Goal: Communication & Community: Participate in discussion

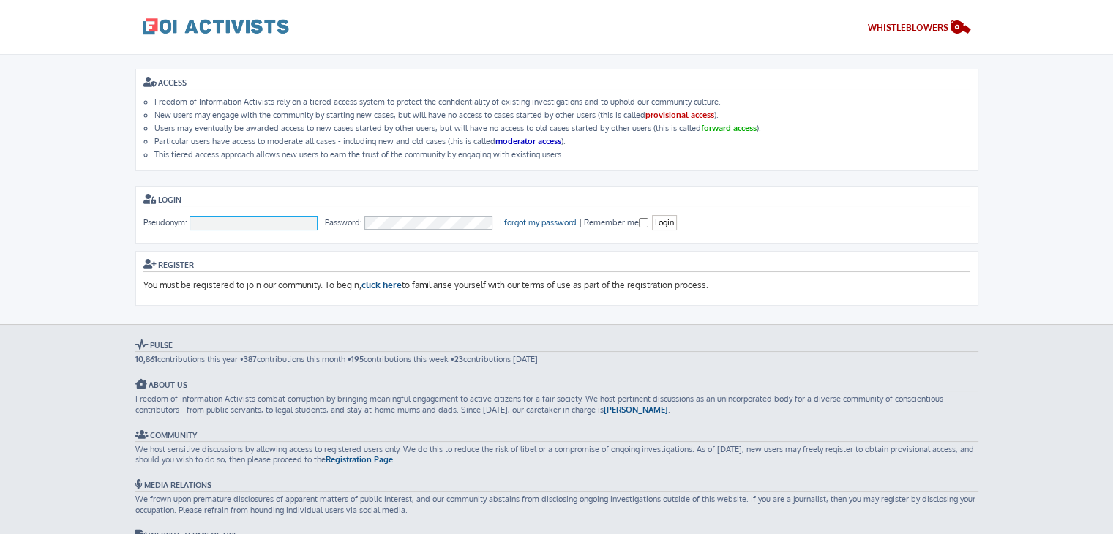
click at [257, 217] on input "Pseudonym:" at bounding box center [253, 223] width 129 height 15
type input "To [PERSON_NAME]"
click at [662, 224] on input "Login" at bounding box center [664, 222] width 25 height 15
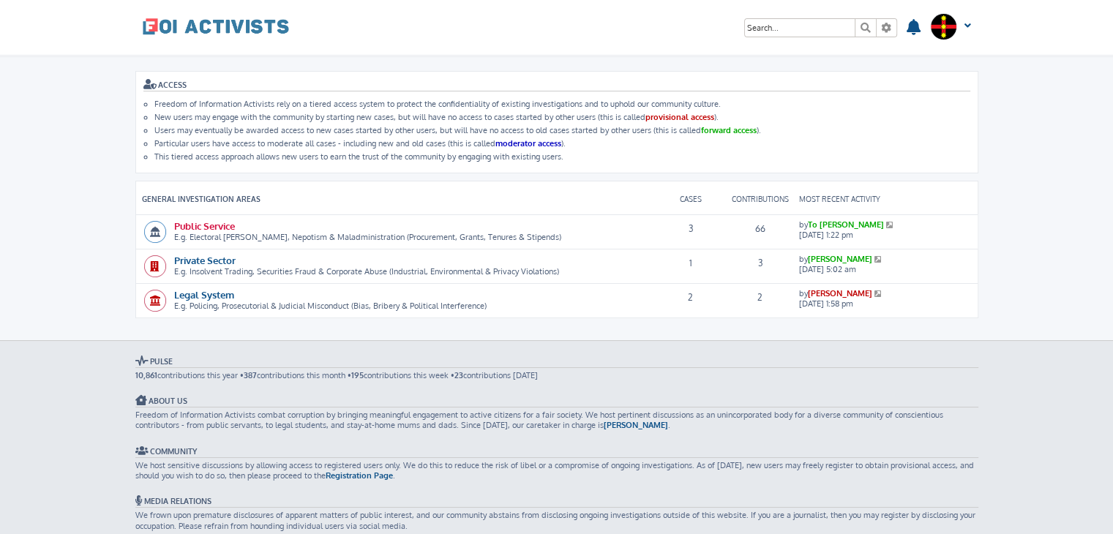
click at [214, 219] on link "Public Service" at bounding box center [204, 225] width 61 height 12
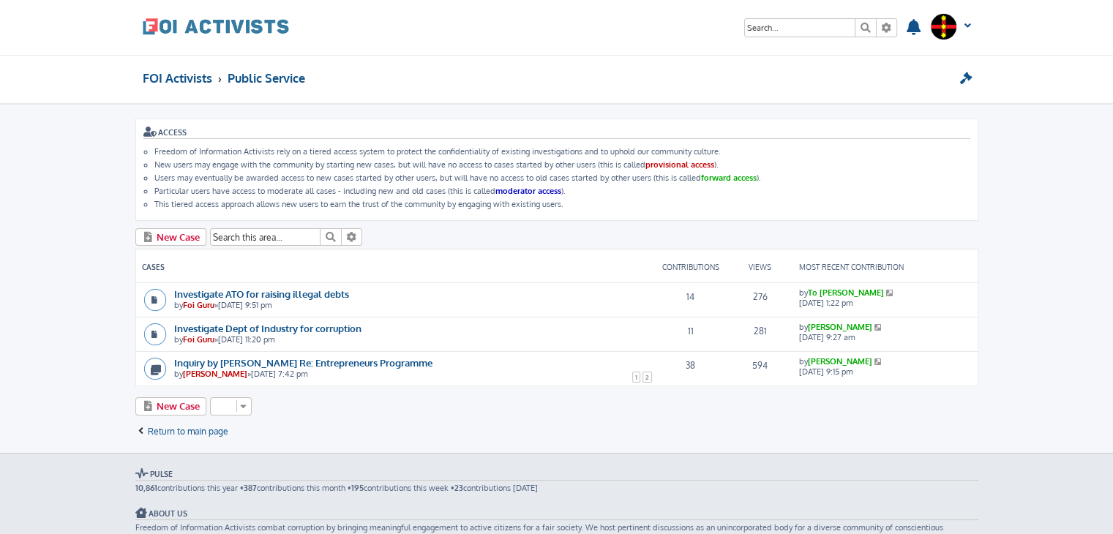
click at [886, 289] on icon at bounding box center [891, 292] width 10 height 7
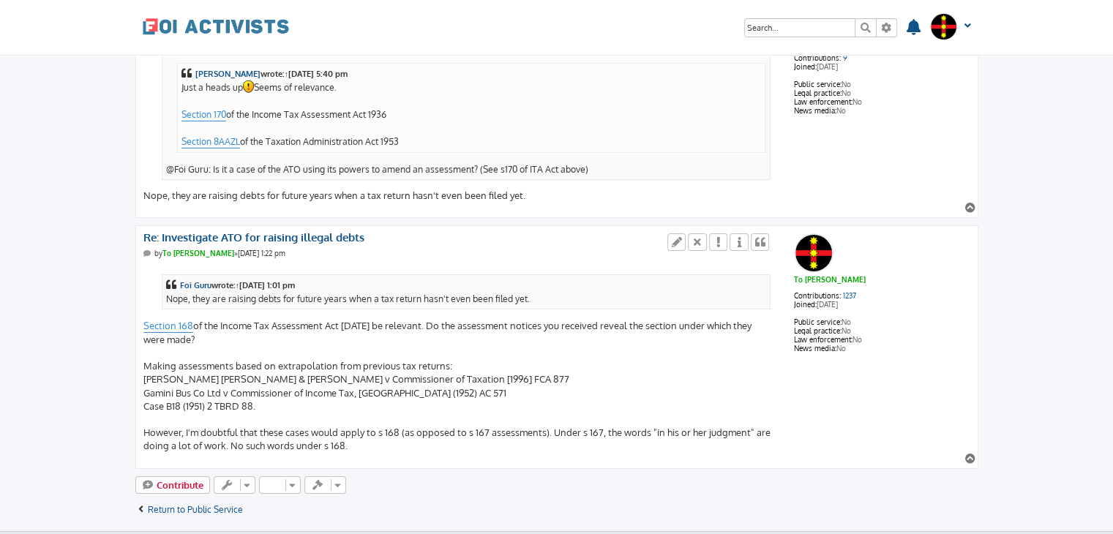
scroll to position [4853, 0]
click at [677, 238] on icon at bounding box center [676, 243] width 13 height 10
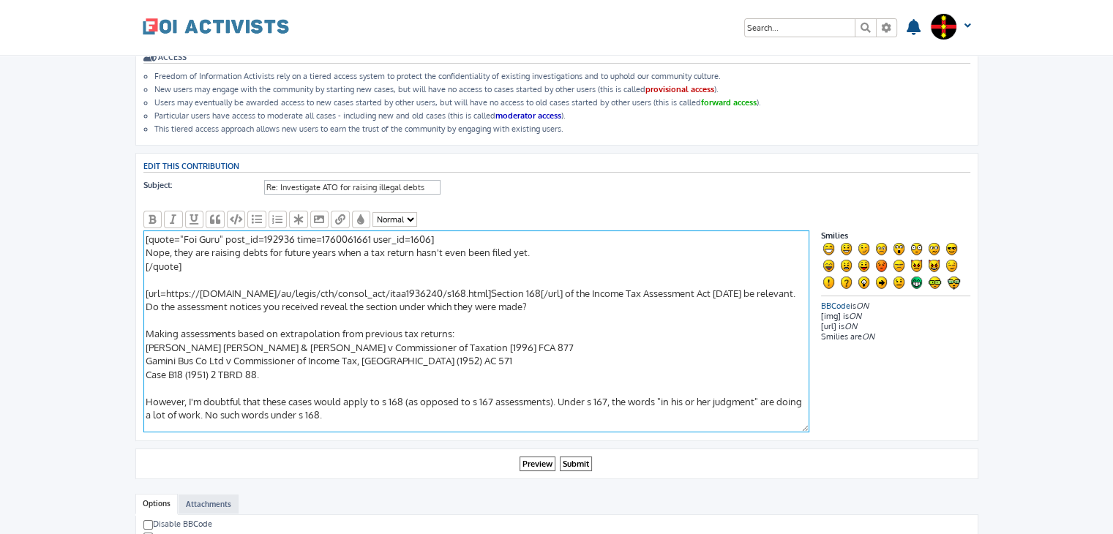
scroll to position [79, 0]
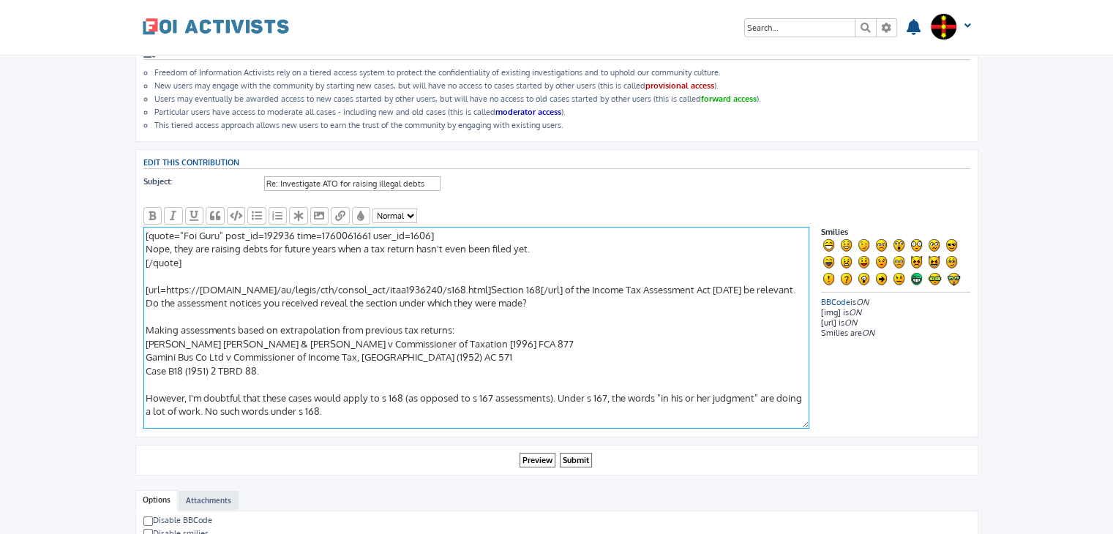
drag, startPoint x: 266, startPoint y: 364, endPoint x: 145, endPoint y: 349, distance: 121.7
click at [145, 349] on textarea "[quote="Foi Guru" post_id=192936 time=1760061661 user_id=1606] Nope, they are r…" at bounding box center [476, 328] width 666 height 202
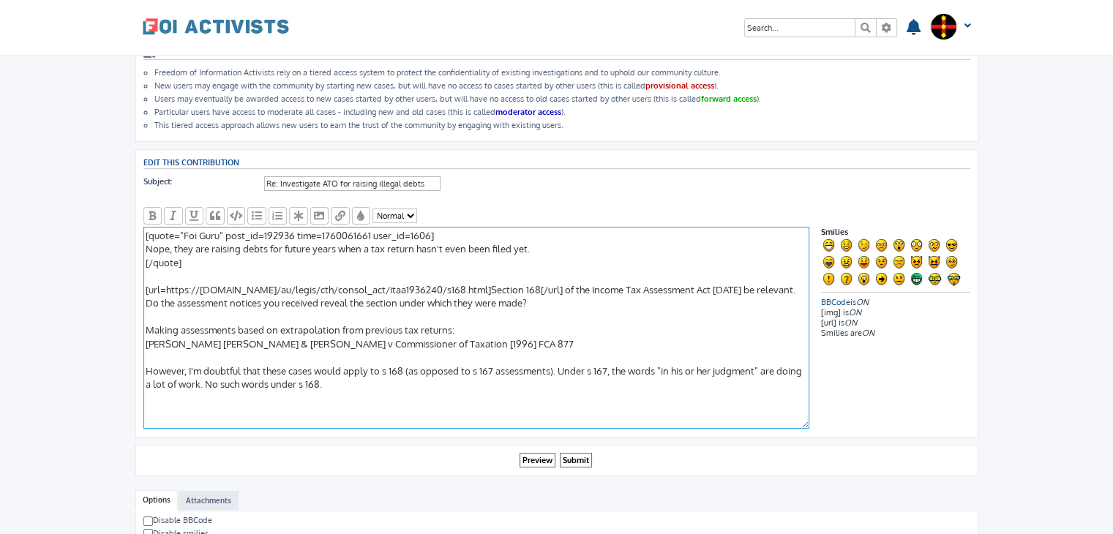
click at [145, 337] on textarea "[quote="Foi Guru" post_id=192936 time=1760061661 user_id=1606] Nope, they are r…" at bounding box center [476, 328] width 666 height 202
paste textarea "https://austlii.edu.au/cgi-bin/viewdoc/au/cases/cth/FCA/1996/877.html"
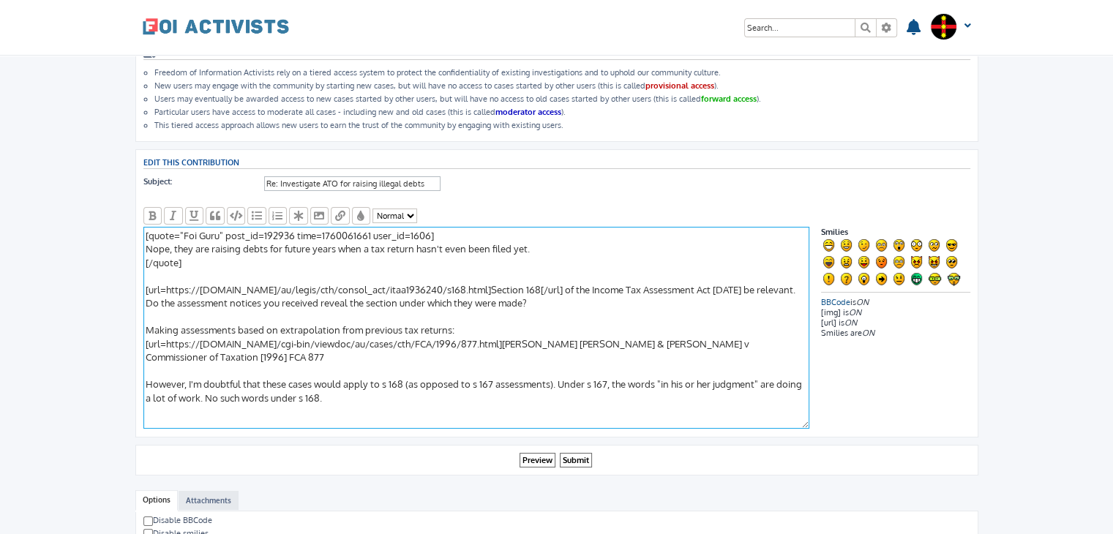
click at [803, 340] on textarea "[quote="Foi Guru" post_id=192936 time=1760061661 user_id=1606] Nope, they are r…" at bounding box center [476, 328] width 666 height 202
click at [290, 365] on textarea "[quote="Foi Guru" post_id=192936 time=1760061661 user_id=1606] Nope, they are r…" at bounding box center [476, 328] width 666 height 202
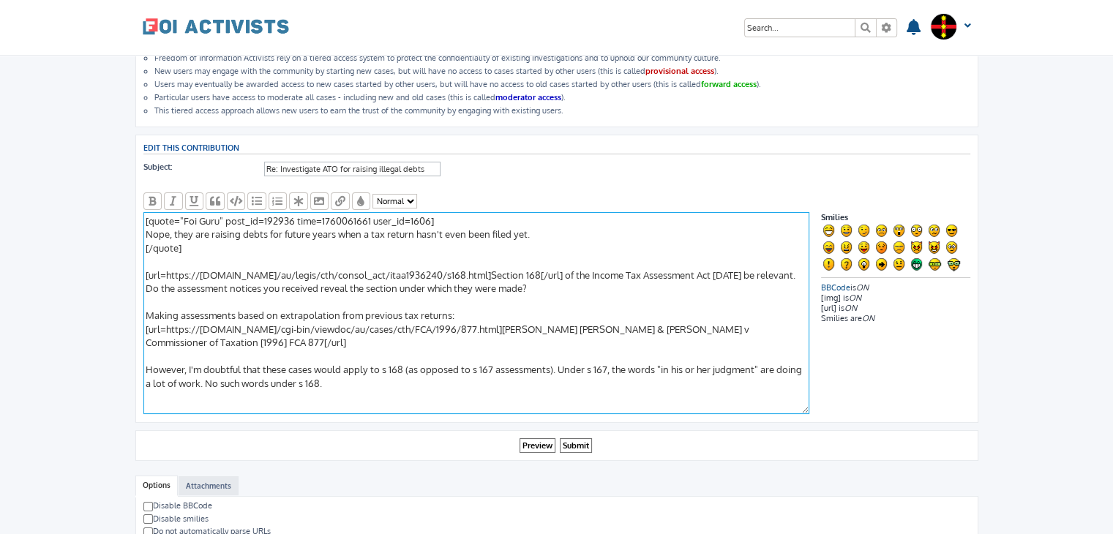
scroll to position [95, 0]
click at [148, 320] on textarea "[quote="Foi Guru" post_id=192936 time=1760061661 user_id=1606] Nope, they are r…" at bounding box center [476, 312] width 666 height 202
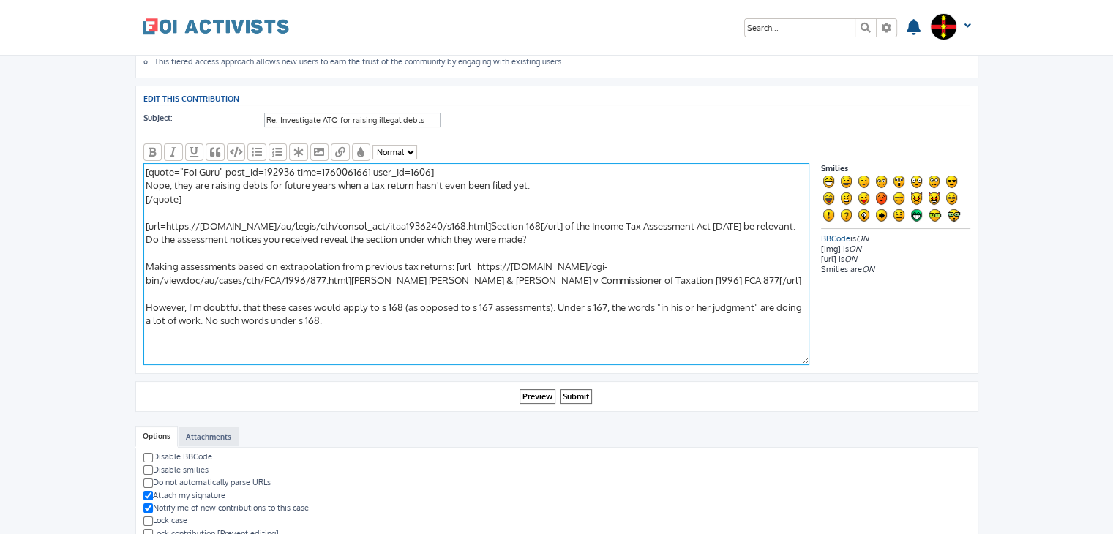
scroll to position [152, 0]
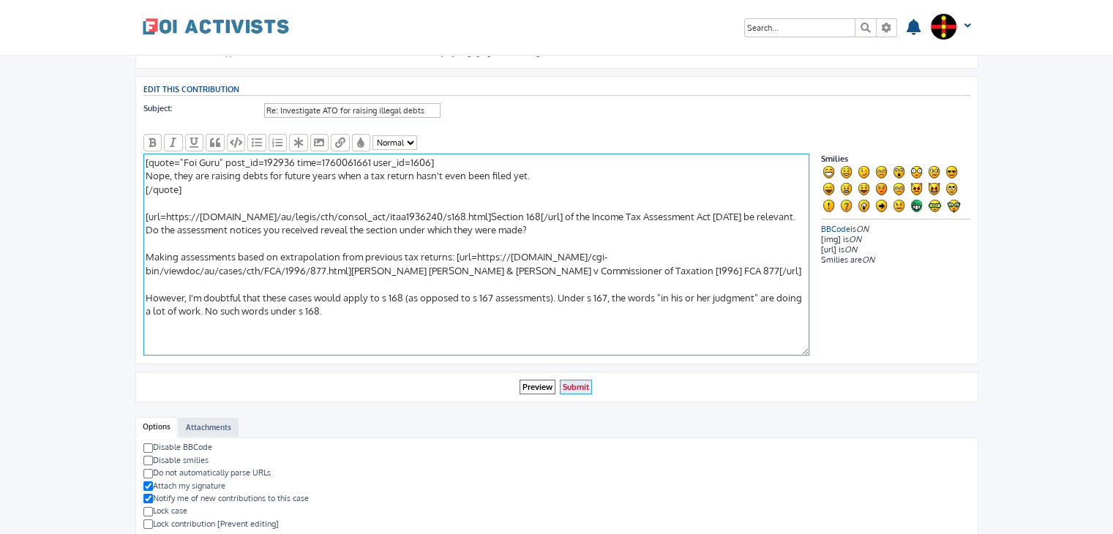
type textarea "[quote="Foi Guru" post_id=192936 time=1760061661 user_id=1606] Nope, they are r…"
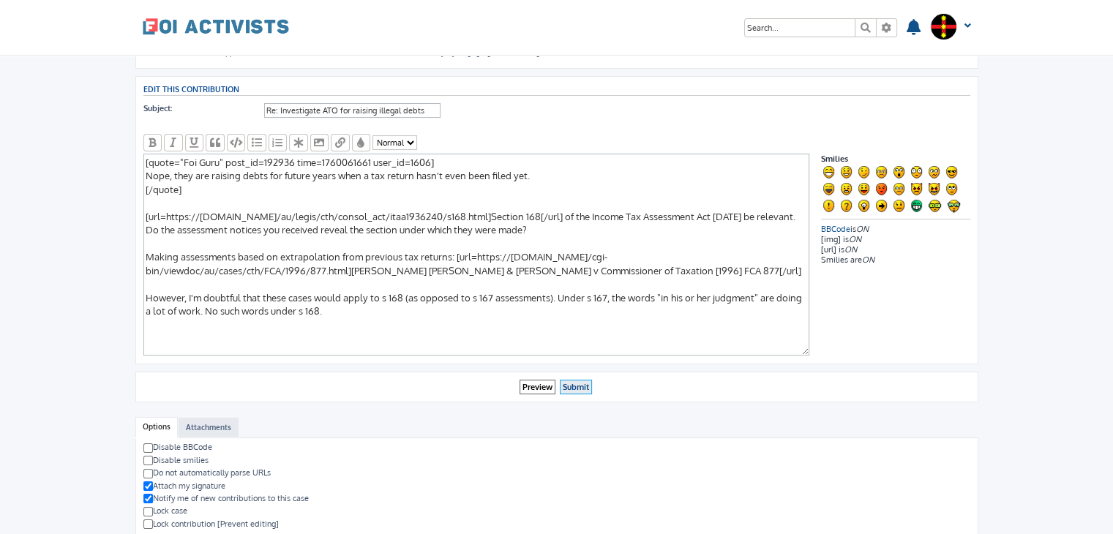
click at [582, 381] on input "Submit" at bounding box center [576, 387] width 32 height 15
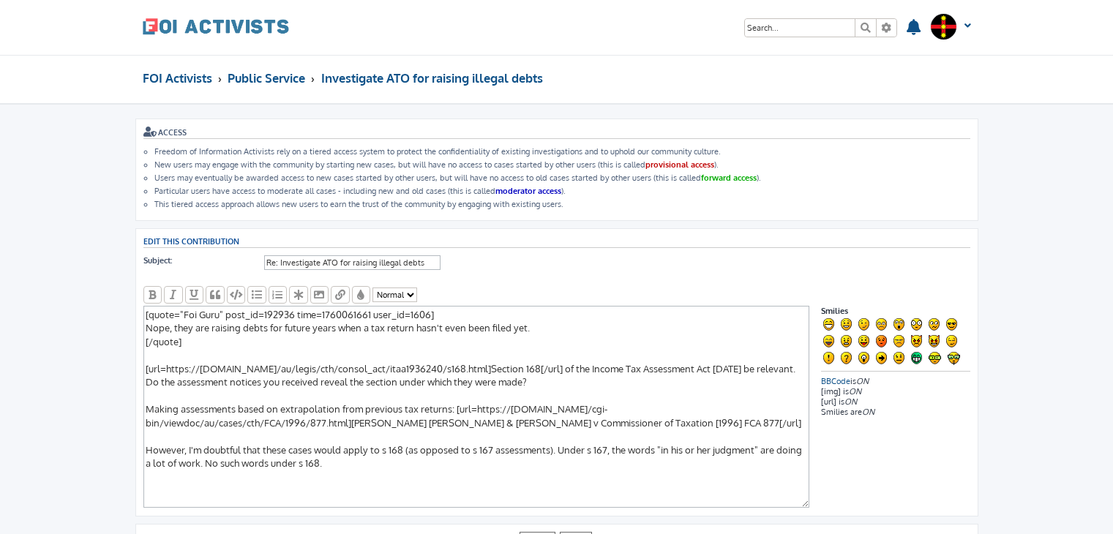
scroll to position [152, 0]
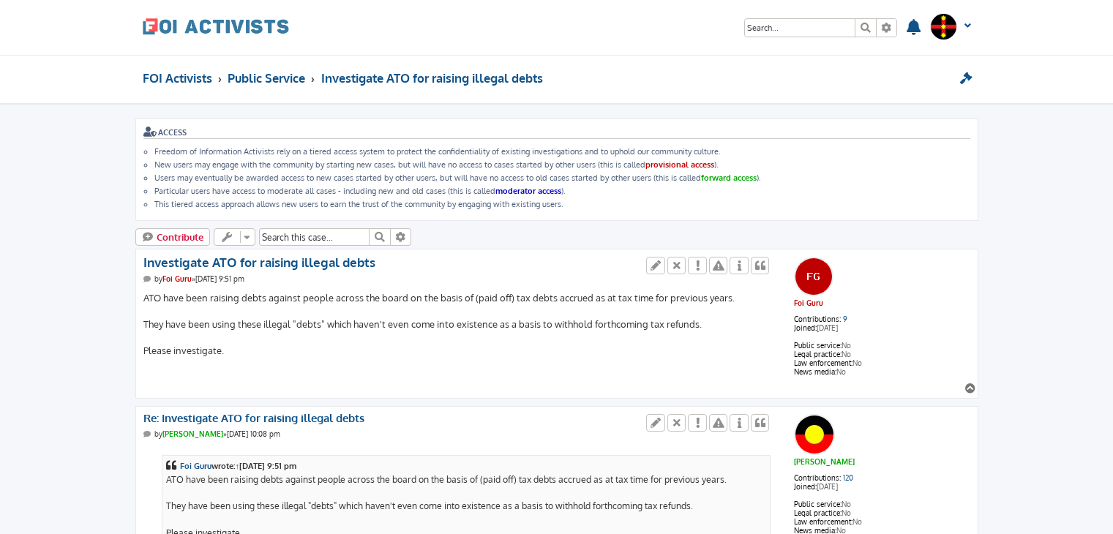
scroll to position [4853, 0]
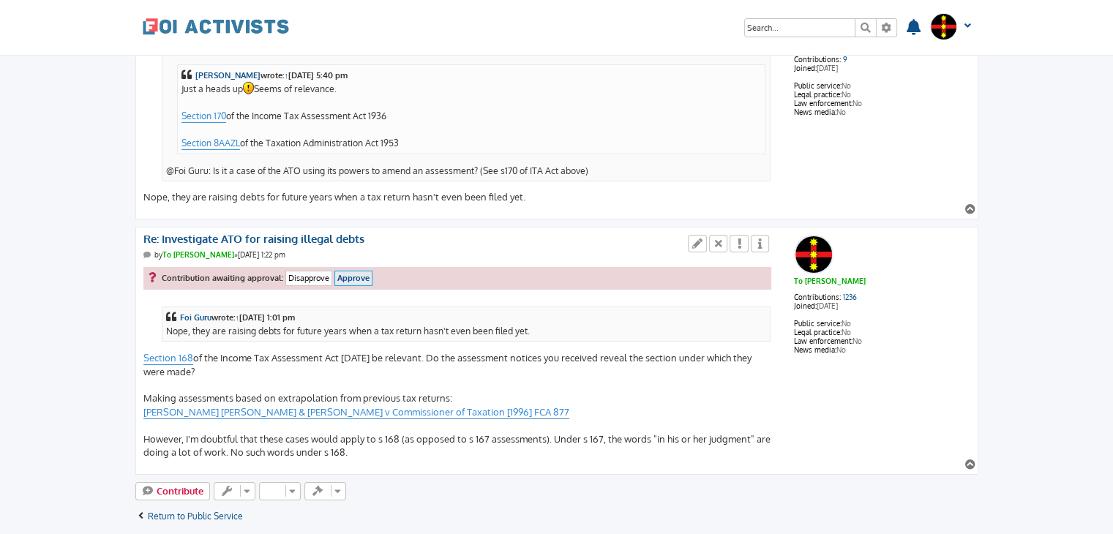
click at [336, 271] on input "Approve" at bounding box center [353, 278] width 38 height 15
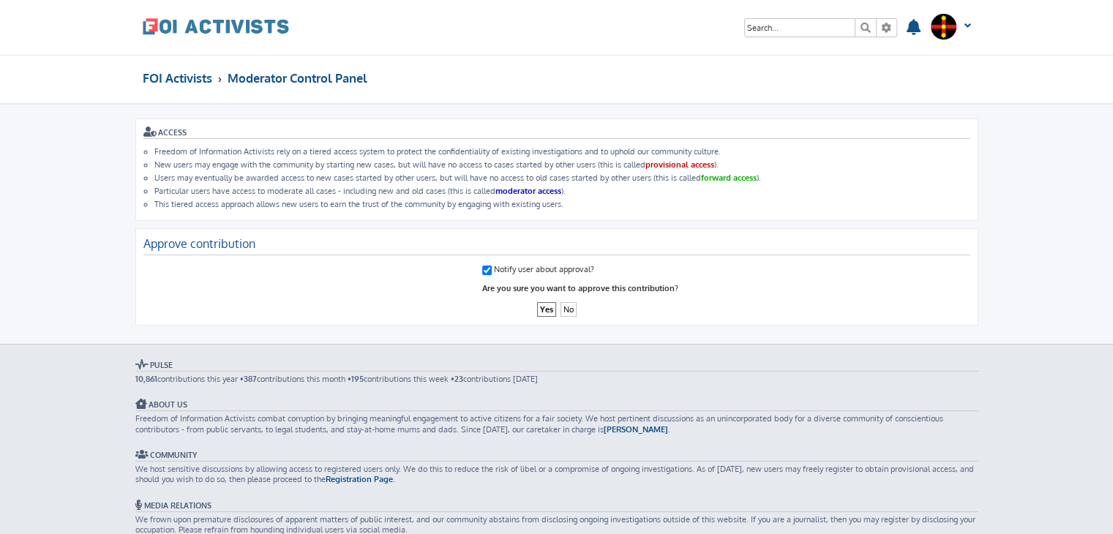
click at [476, 268] on dl "Notify user about approval?" at bounding box center [556, 270] width 827 height 18
click at [485, 266] on input "Notify user about approval?" at bounding box center [487, 271] width 10 height 10
checkbox input "false"
click at [543, 306] on input "Yes" at bounding box center [546, 309] width 19 height 15
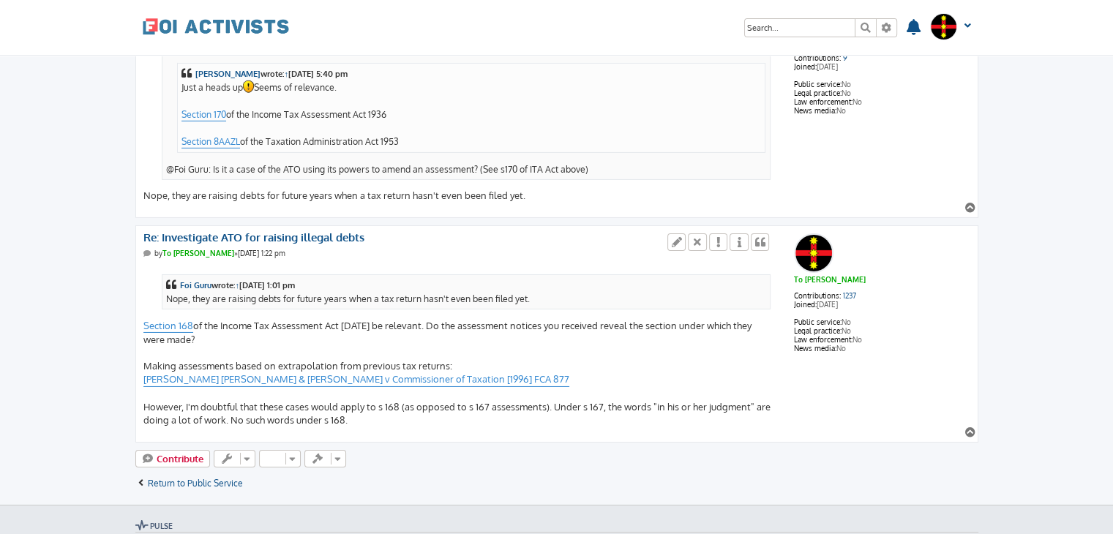
scroll to position [4854, 0]
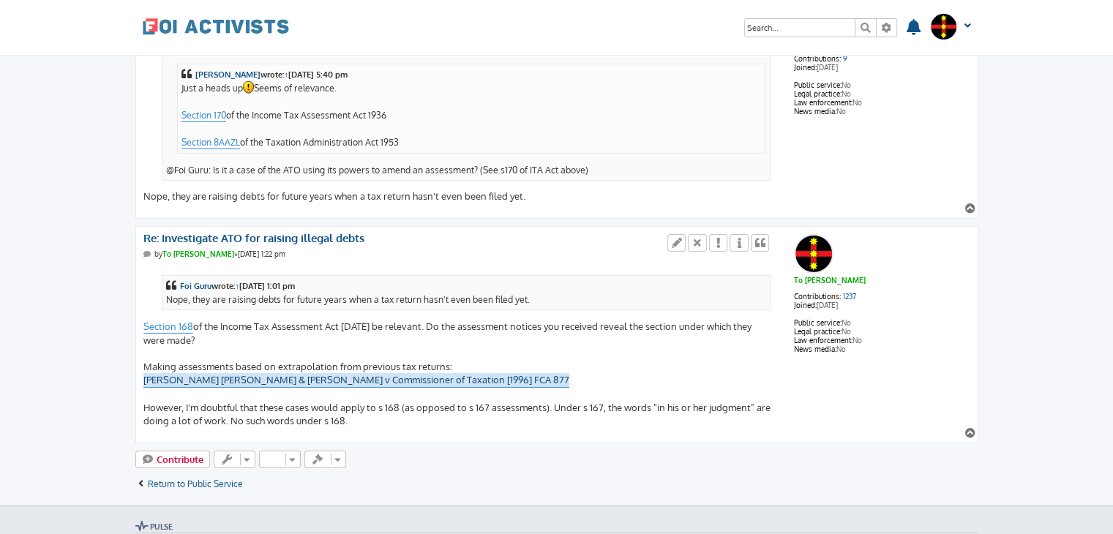
click at [559, 373] on link "[PERSON_NAME] [PERSON_NAME] & [PERSON_NAME] v Commissioner of Taxation [1996] F…" at bounding box center [356, 380] width 426 height 14
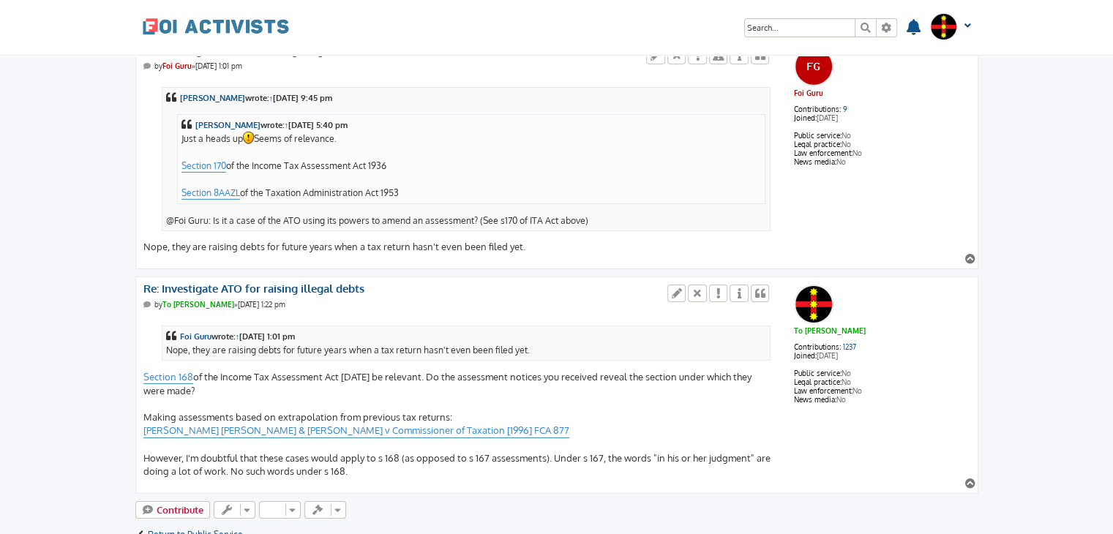
scroll to position [4804, 0]
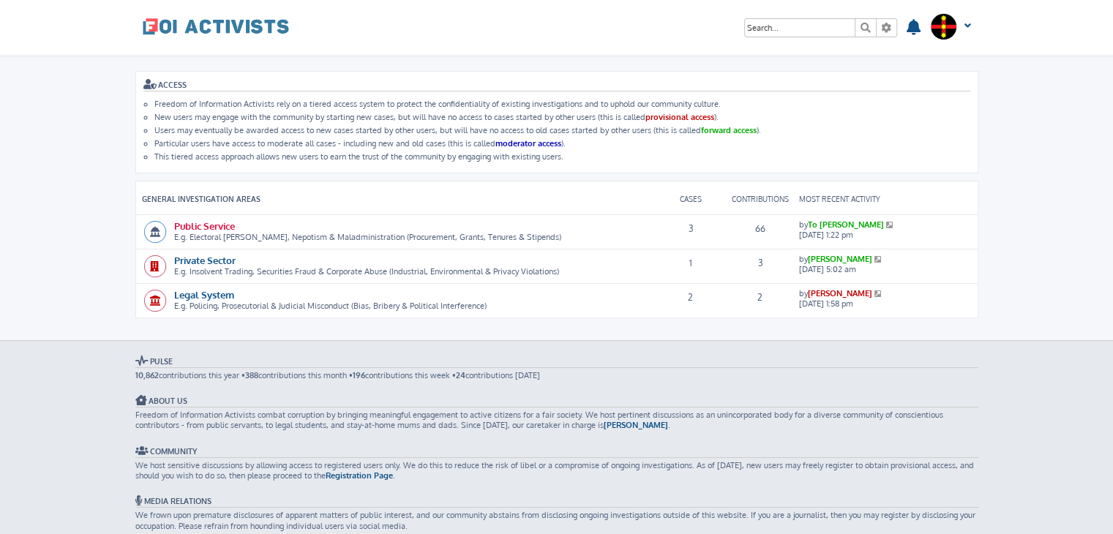
click at [200, 222] on link "Public Service" at bounding box center [204, 225] width 61 height 12
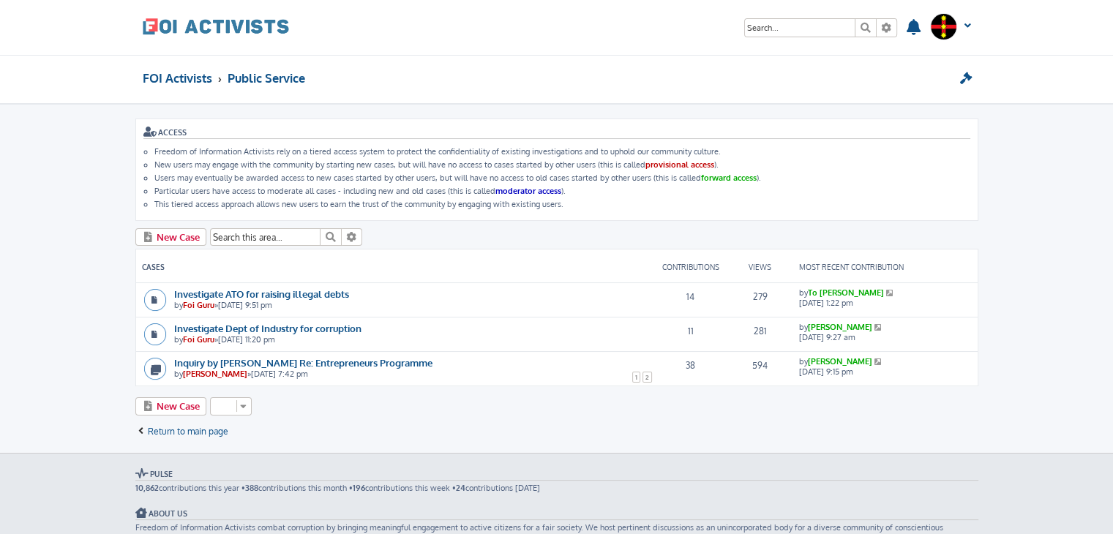
click at [886, 290] on icon at bounding box center [891, 292] width 10 height 7
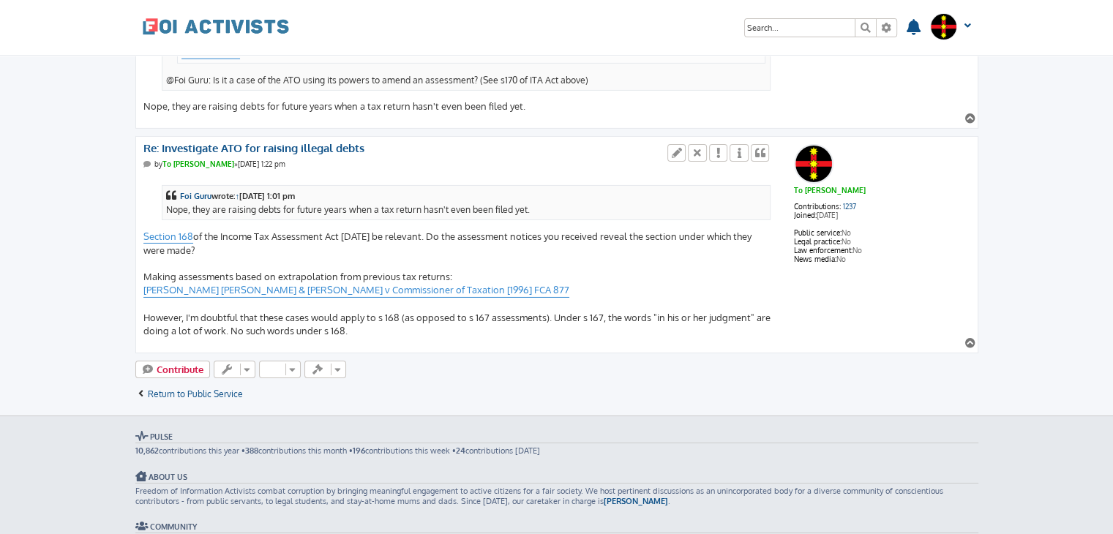
scroll to position [4921, 0]
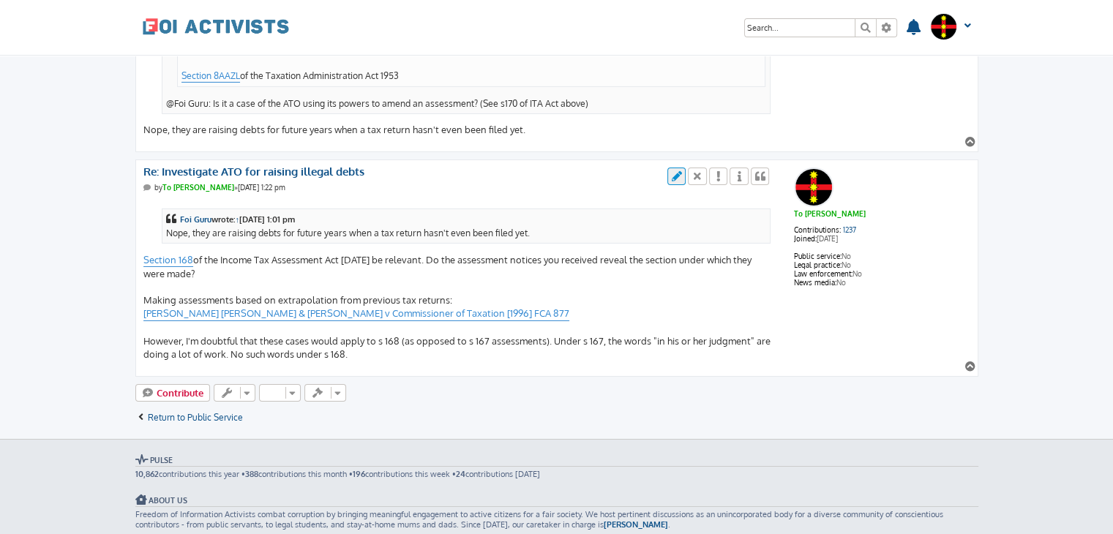
click at [679, 171] on icon at bounding box center [676, 176] width 13 height 10
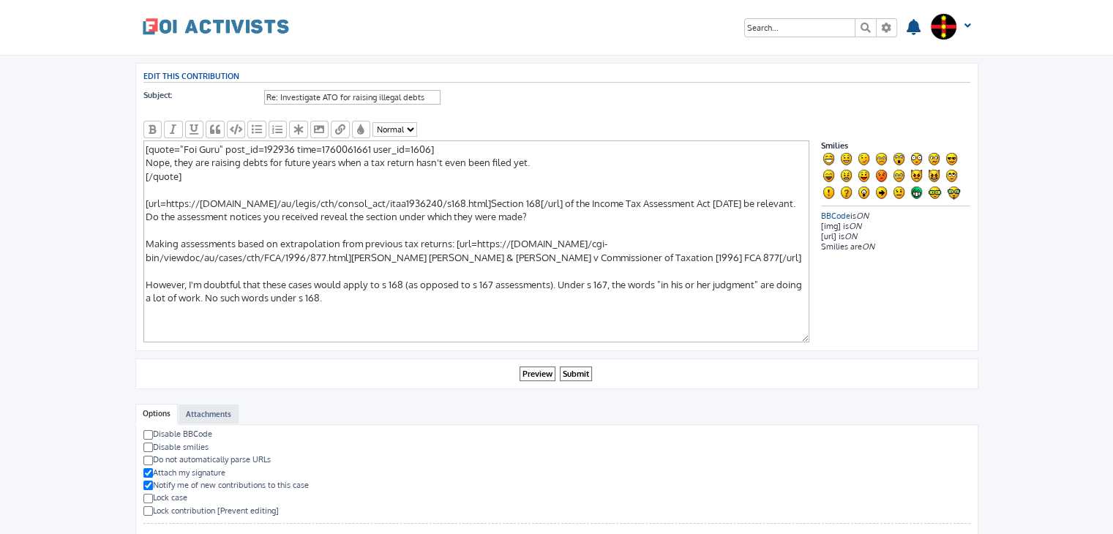
scroll to position [174, 0]
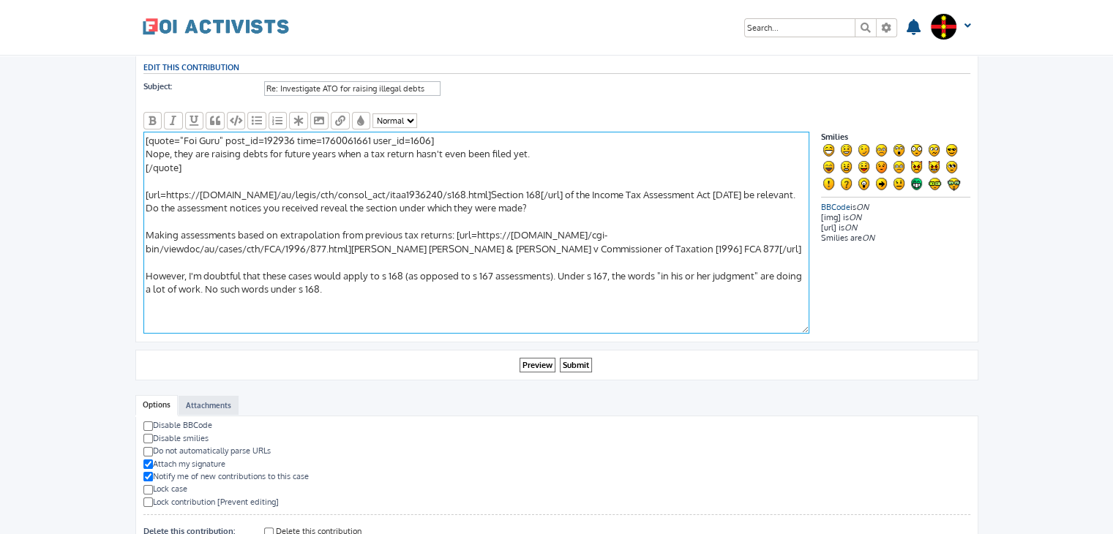
click at [342, 293] on textarea "[quote="Foi Guru" post_id=192936 time=1760061661 user_id=1606] Nope, they are r…" at bounding box center [476, 233] width 666 height 202
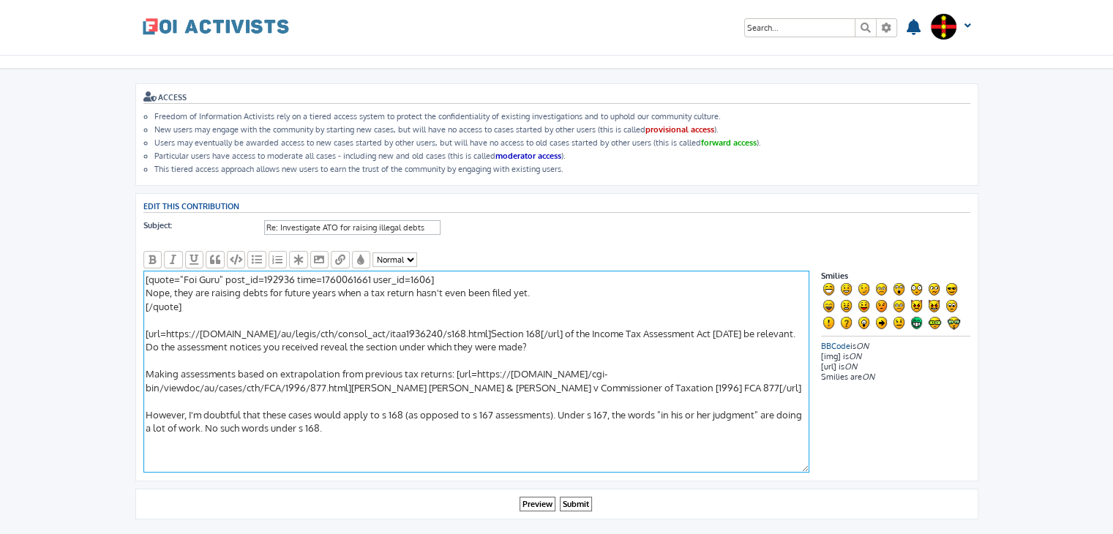
scroll to position [29, 0]
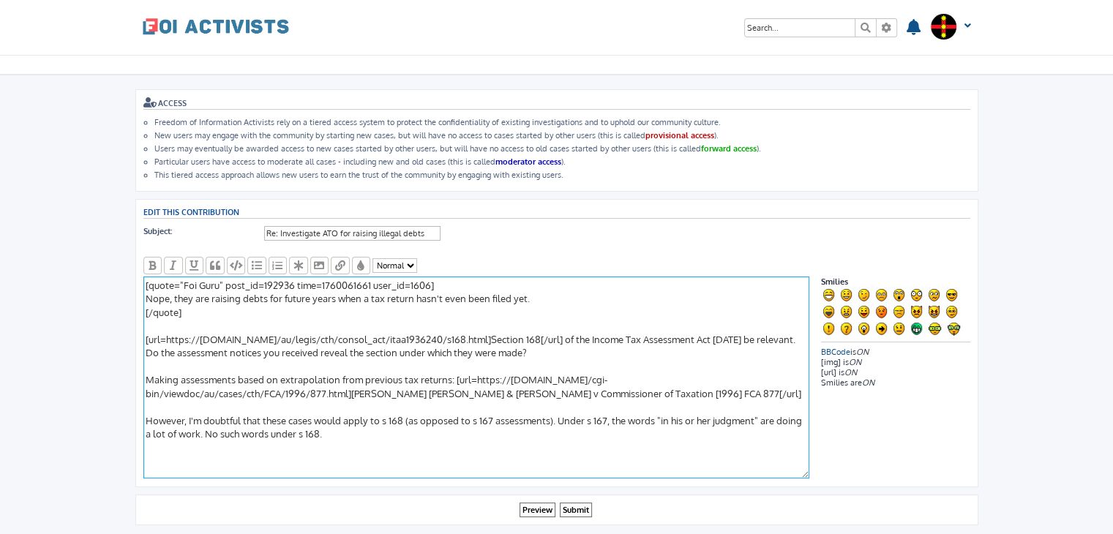
type textarea "[quote="Foi Guru" post_id=192936 time=1760061661 user_id=1606] Nope, they are r…"
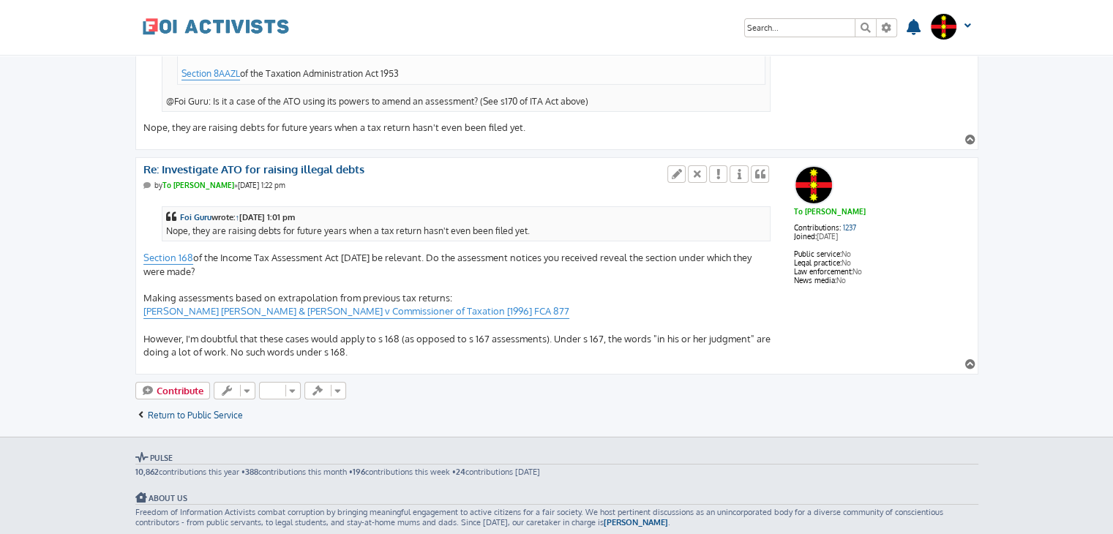
scroll to position [4919, 0]
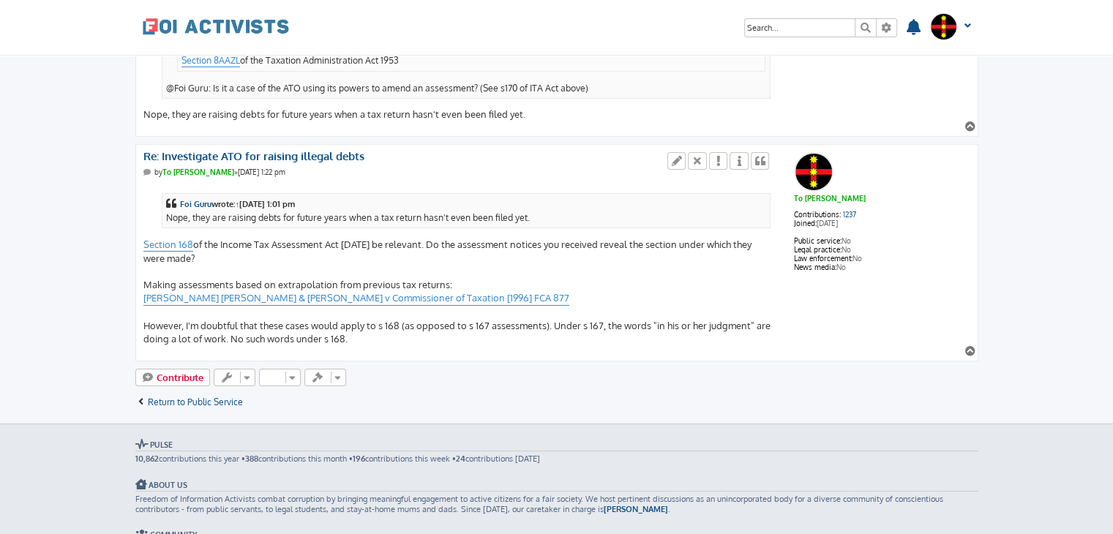
scroll to position [4913, 0]
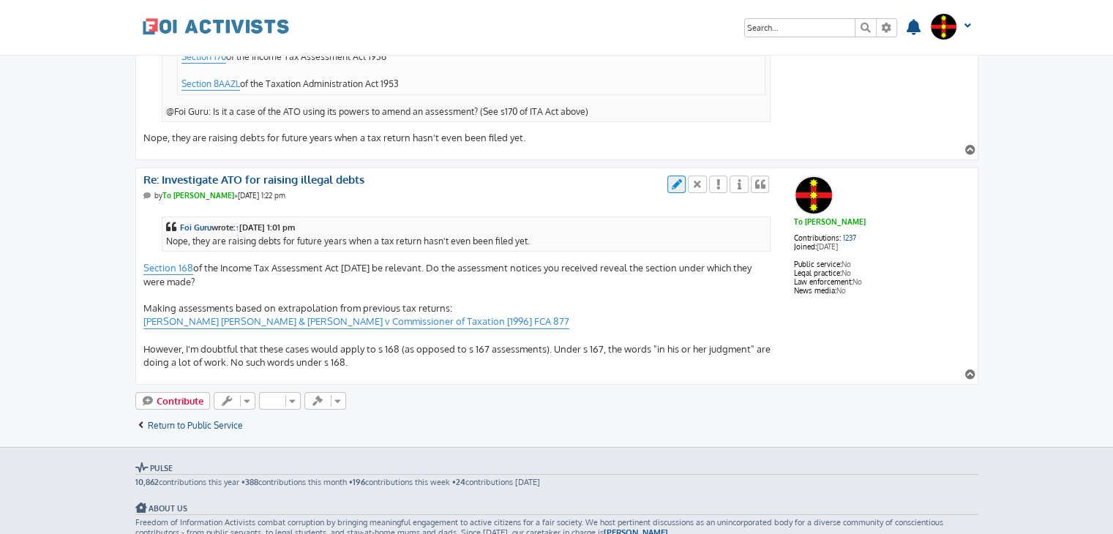
click at [676, 179] on icon at bounding box center [676, 184] width 13 height 10
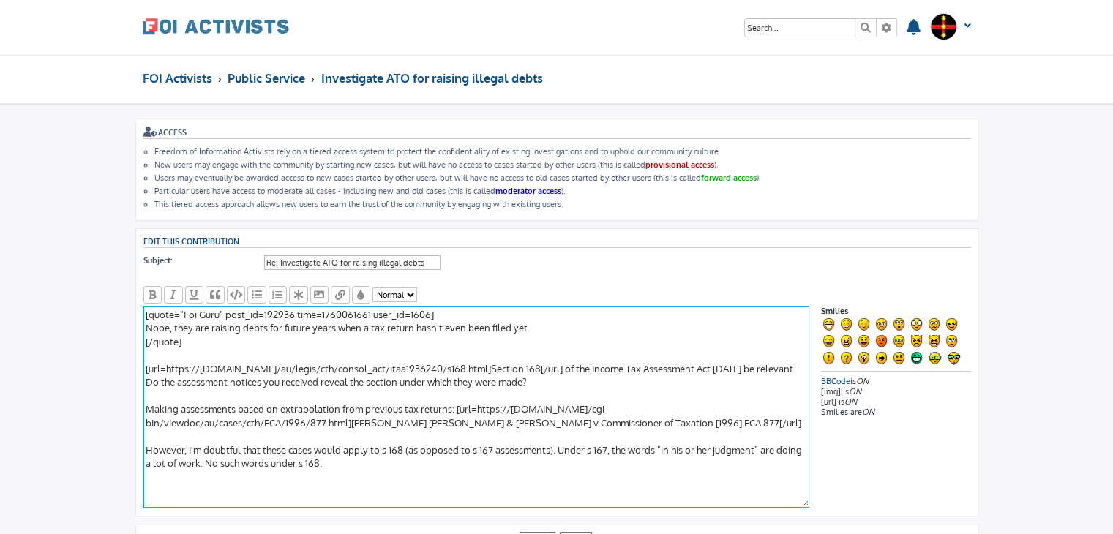
scroll to position [94, 0]
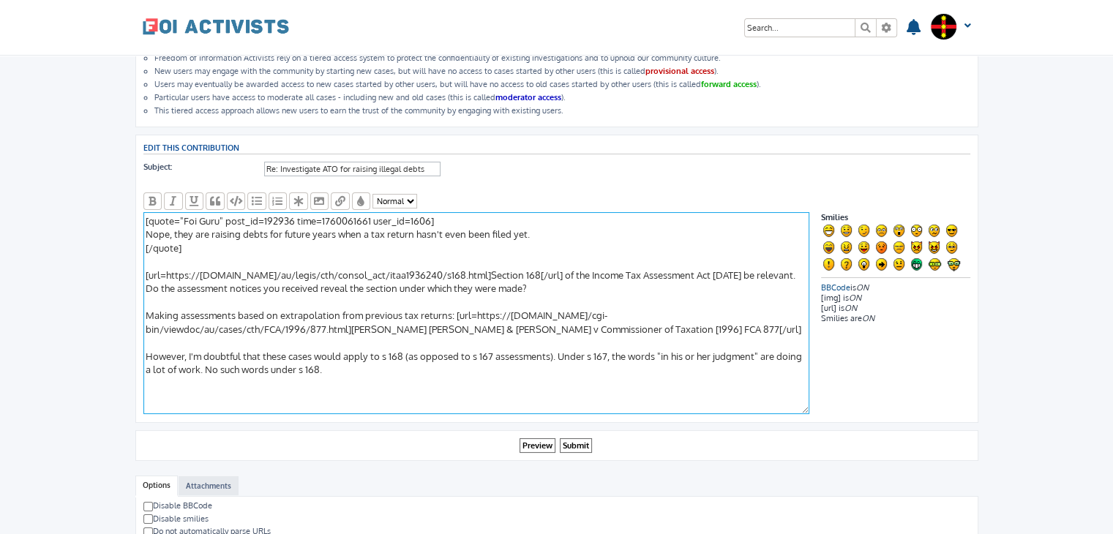
click at [296, 382] on textarea "[quote="Foi Guru" post_id=192936 time=1760061661 user_id=1606] Nope, they are r…" at bounding box center [476, 313] width 666 height 202
click at [371, 374] on textarea "[quote="Foi Guru" post_id=192936 time=1760061661 user_id=1606] Nope, they are r…" at bounding box center [476, 313] width 666 height 202
click at [237, 389] on textarea "[quote="Foi Guru" post_id=192936 time=1760061661 user_id=1606] Nope, they are r…" at bounding box center [476, 313] width 666 height 202
click at [298, 389] on textarea "[quote="Foi Guru" post_id=192936 time=1760061661 user_id=1606] Nope, they are r…" at bounding box center [476, 313] width 666 height 202
click at [242, 389] on textarea "[quote="Foi Guru" post_id=192936 time=1760061661 user_id=1606] Nope, they are r…" at bounding box center [476, 313] width 666 height 202
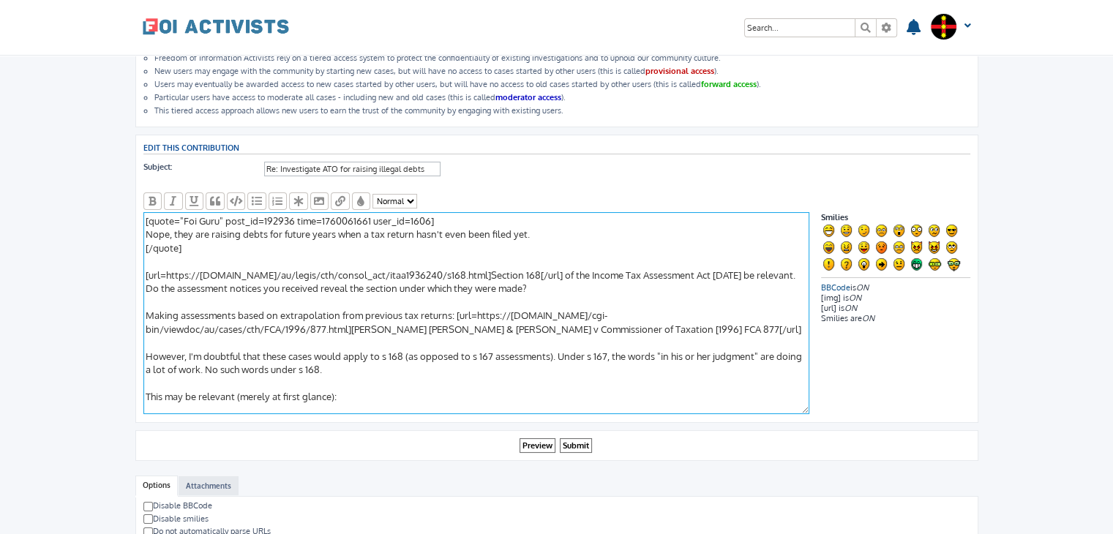
scroll to position [111, 0]
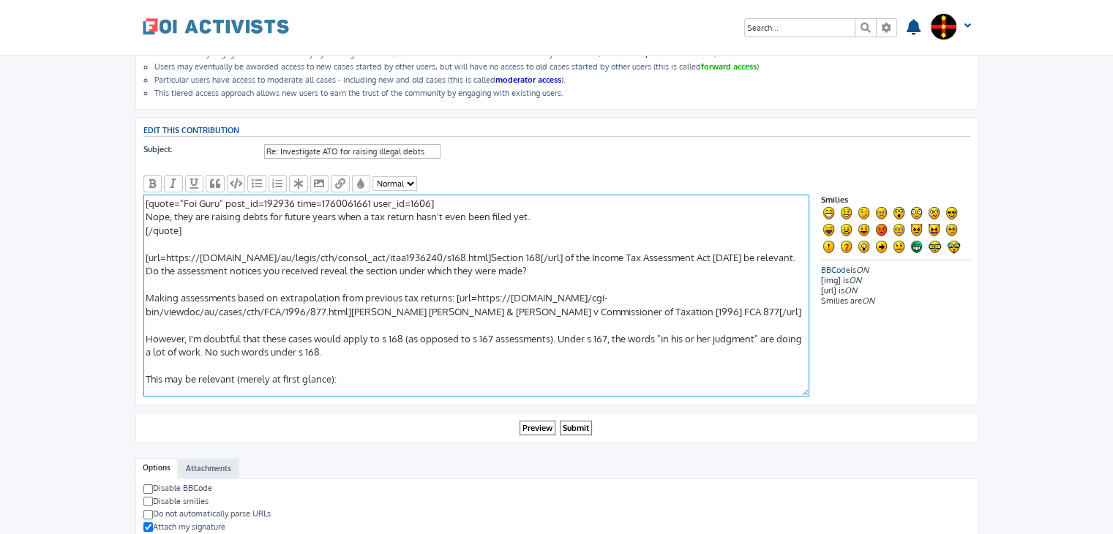
click at [348, 375] on textarea "[quote="Foi Guru" post_id=192936 time=1760061661 user_id=1606] Nope, they are r…" at bounding box center [476, 296] width 666 height 202
paste textarea "https://jade.io/article/154580"
click at [336, 374] on textarea "[quote="Foi Guru" post_id=192936 time=1760061661 user_id=1606] Nope, they are r…" at bounding box center [476, 296] width 666 height 202
click at [530, 378] on textarea "[quote="Foi Guru" post_id=192936 time=1760061661 user_id=1606] Nope, they are r…" at bounding box center [476, 296] width 666 height 202
click at [497, 376] on textarea "[quote="Foi Guru" post_id=192936 time=1760061661 user_id=1606] Nope, they are r…" at bounding box center [476, 296] width 666 height 202
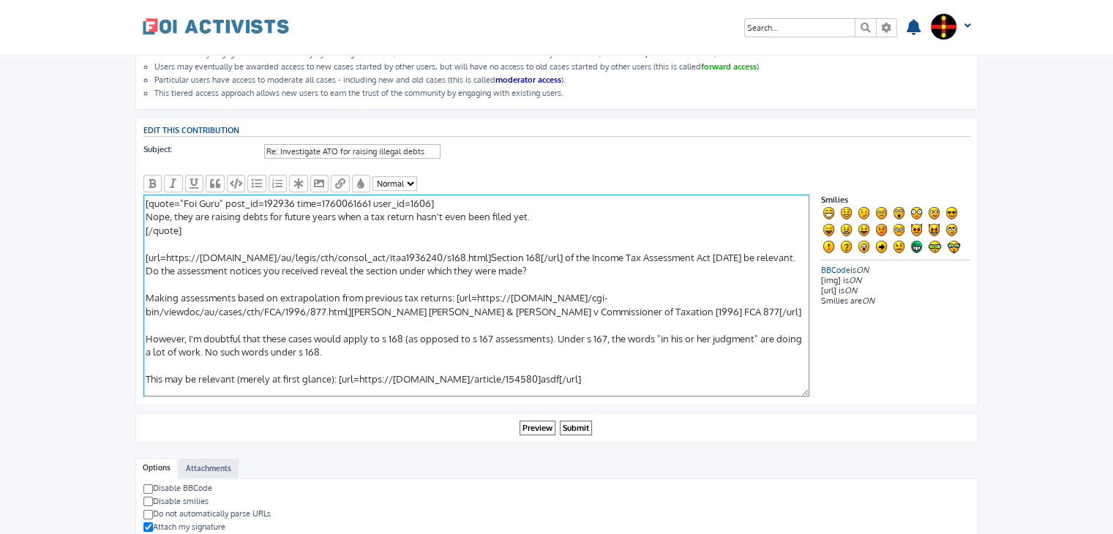
click at [497, 376] on textarea "[quote="Foi Guru" post_id=192936 time=1760061661 user_id=1606] Nope, they are r…" at bounding box center [476, 296] width 666 height 202
paste textarea "Federal Commissioner of Taxation v [PERSON_NAME] [1996] FCA 1128"
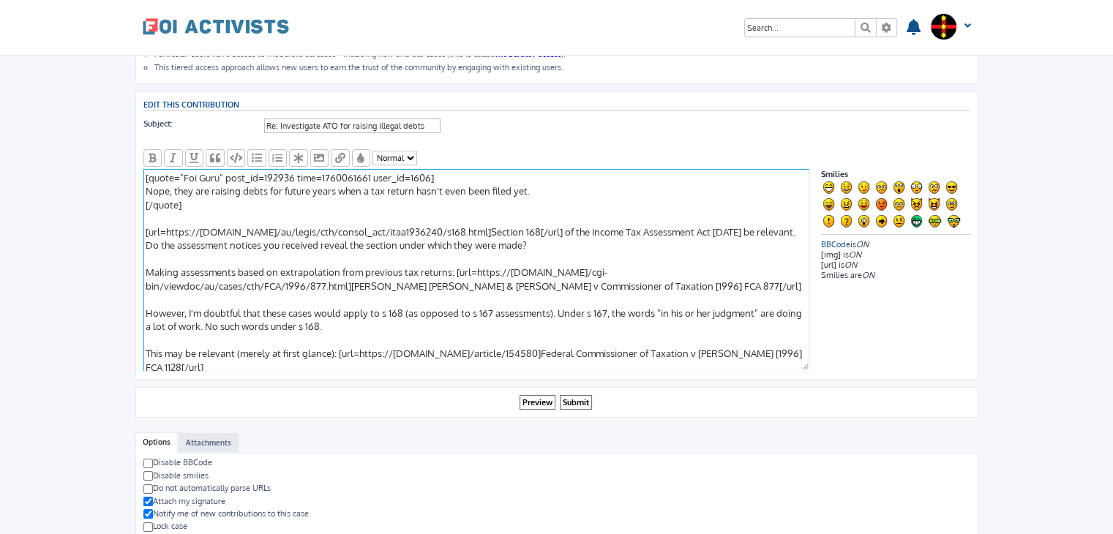
scroll to position [140, 0]
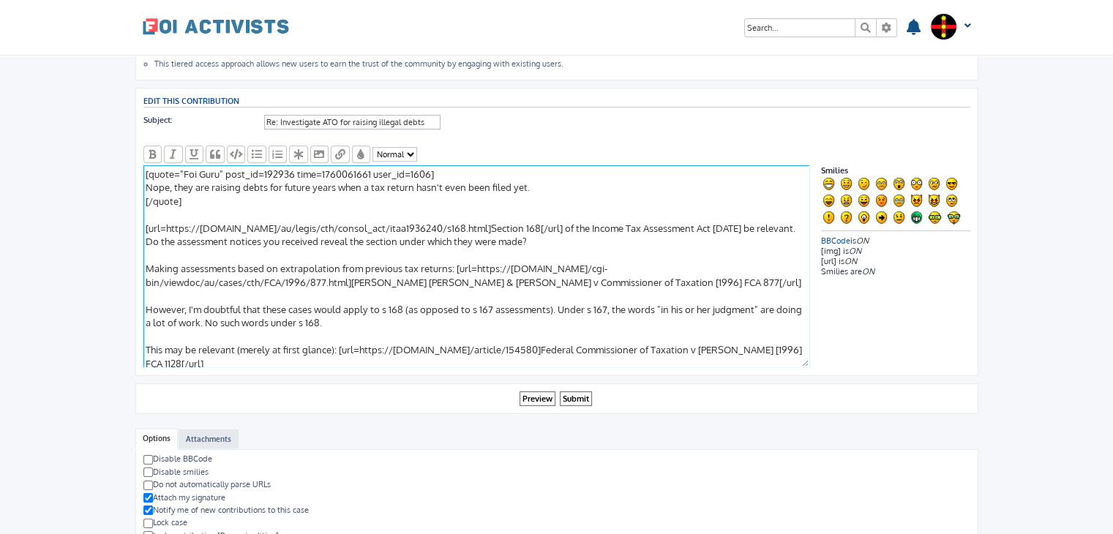
click at [262, 340] on textarea "[quote="Foi Guru" post_id=192936 time=1760061661 user_id=1606] Nope, they are r…" at bounding box center [476, 266] width 666 height 202
click at [170, 343] on textarea "[quote="Foi Guru" post_id=192936 time=1760061661 user_id=1606] Nope, they are r…" at bounding box center [476, 266] width 666 height 202
click at [771, 346] on textarea "[quote="Foi Guru" post_id=192936 time=1760061661 user_id=1606] Nope, they are r…" at bounding box center [476, 266] width 666 height 202
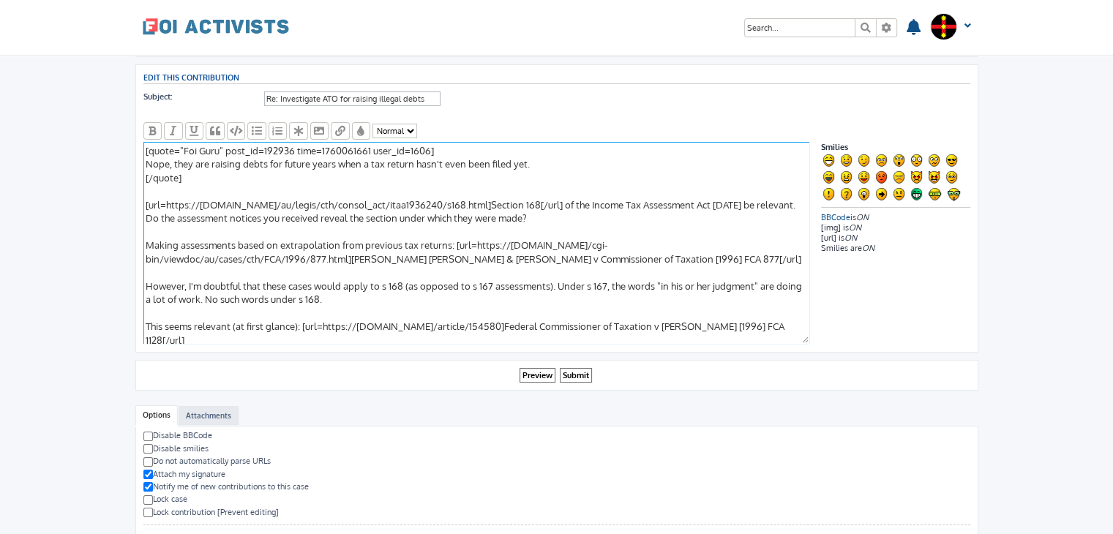
scroll to position [165, 0]
type textarea "[quote="Foi Guru" post_id=192936 time=1760061661 user_id=1606] Nope, they are r…"
click at [582, 366] on input "Submit" at bounding box center [576, 373] width 32 height 15
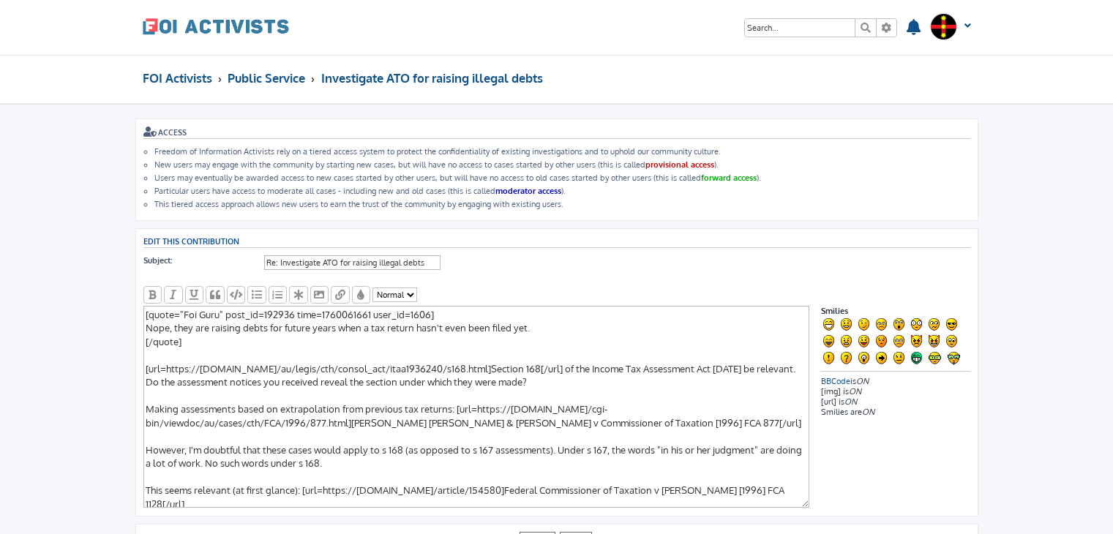
scroll to position [165, 0]
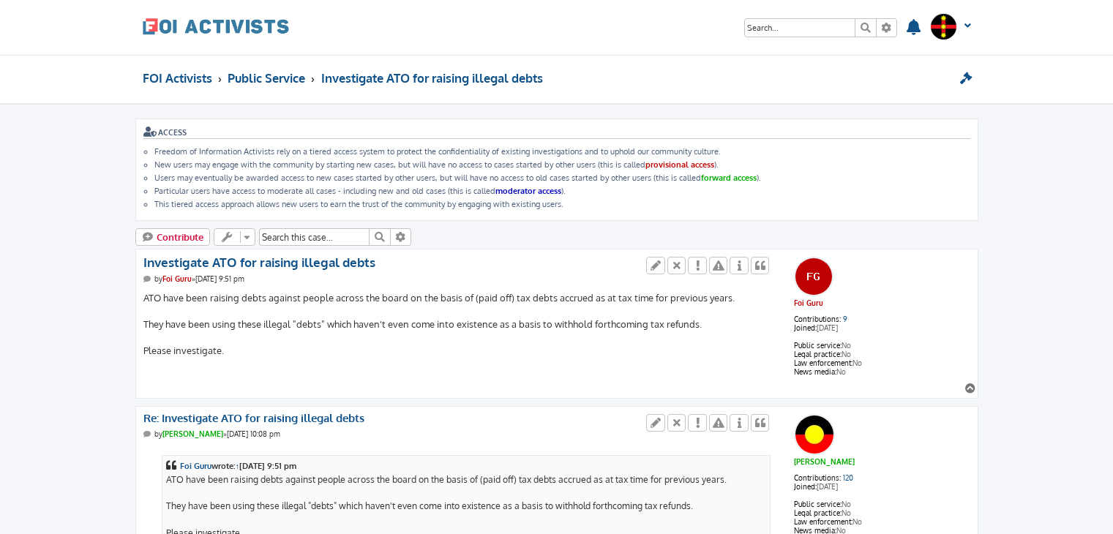
scroll to position [4913, 0]
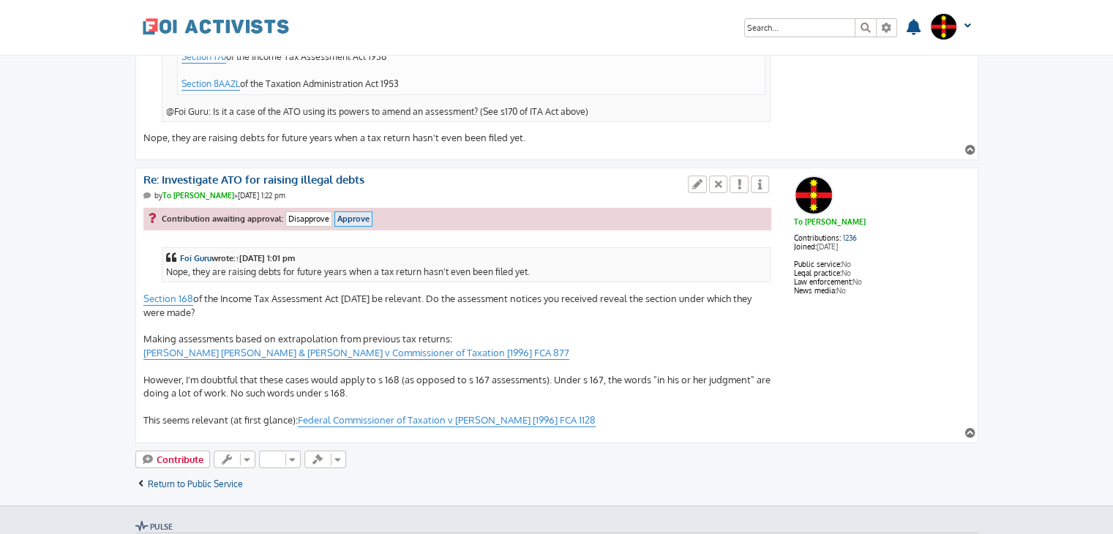
click at [356, 211] on input "Approve" at bounding box center [353, 218] width 38 height 15
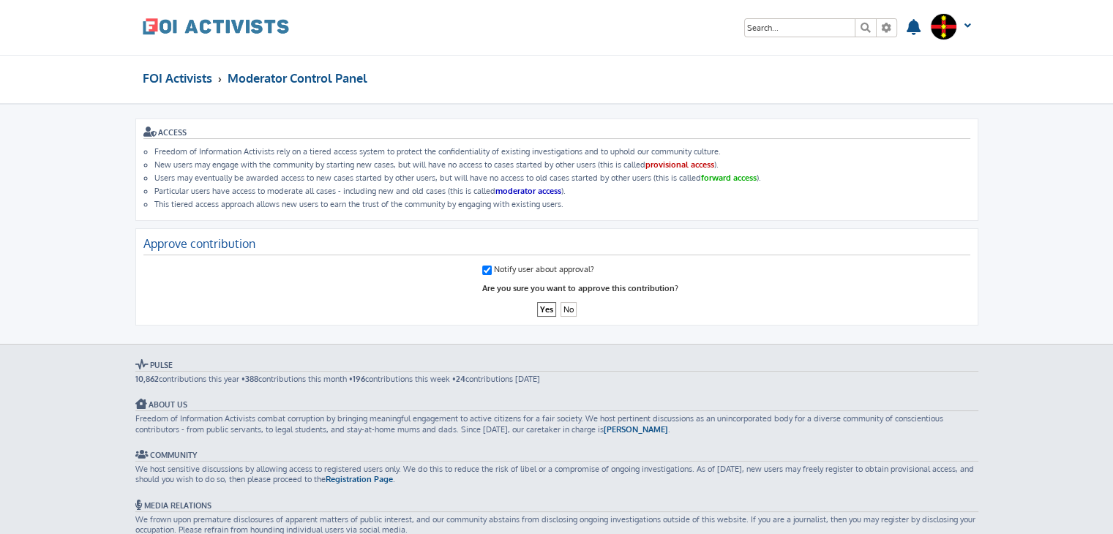
click at [487, 266] on input "Notify user about approval?" at bounding box center [487, 271] width 10 height 10
checkbox input "false"
click at [541, 305] on input "Yes" at bounding box center [546, 309] width 19 height 15
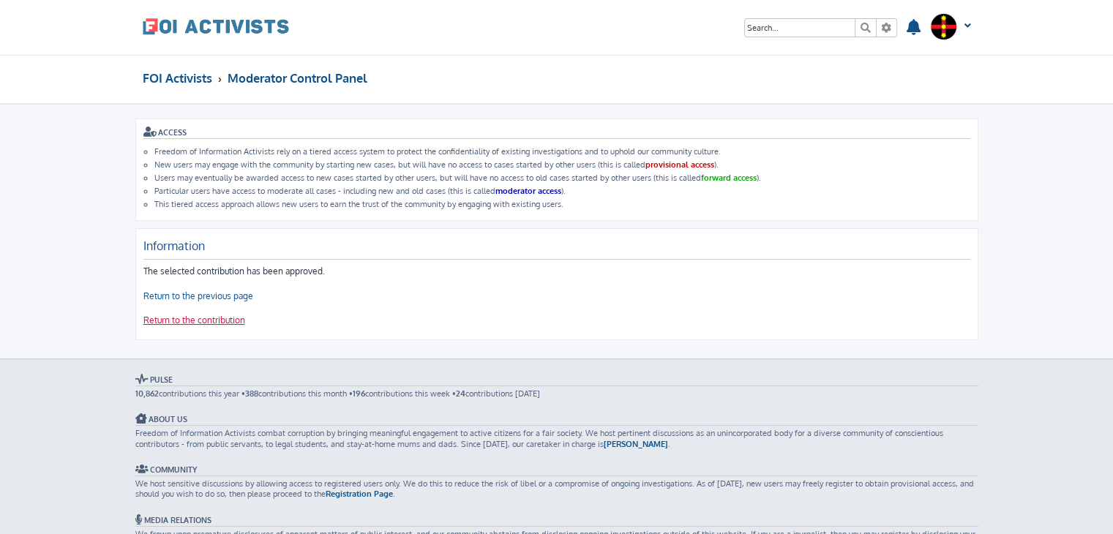
click at [203, 317] on link "Return to the contribution" at bounding box center [194, 321] width 102 height 12
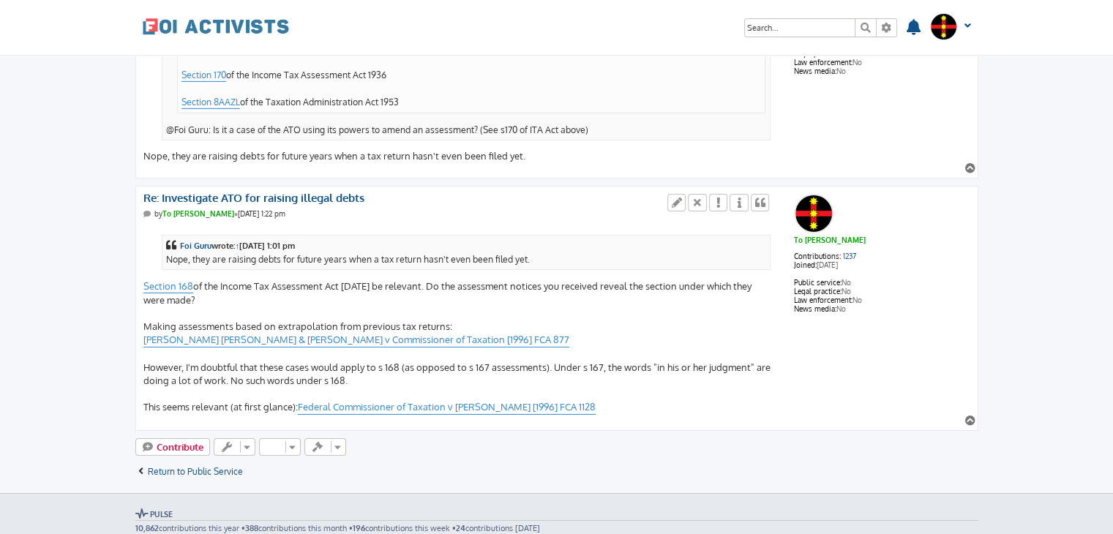
scroll to position [4893, 0]
click at [432, 256] on div "Foi Guru wrote: ↑ Fri Oct 10, 2025 1:01 pm Nope, they are raising debts for fut…" at bounding box center [457, 321] width 628 height 189
click at [445, 256] on div "Foi Guru wrote: ↑ Fri Oct 10, 2025 1:01 pm Nope, they are raising debts for fut…" at bounding box center [457, 321] width 628 height 189
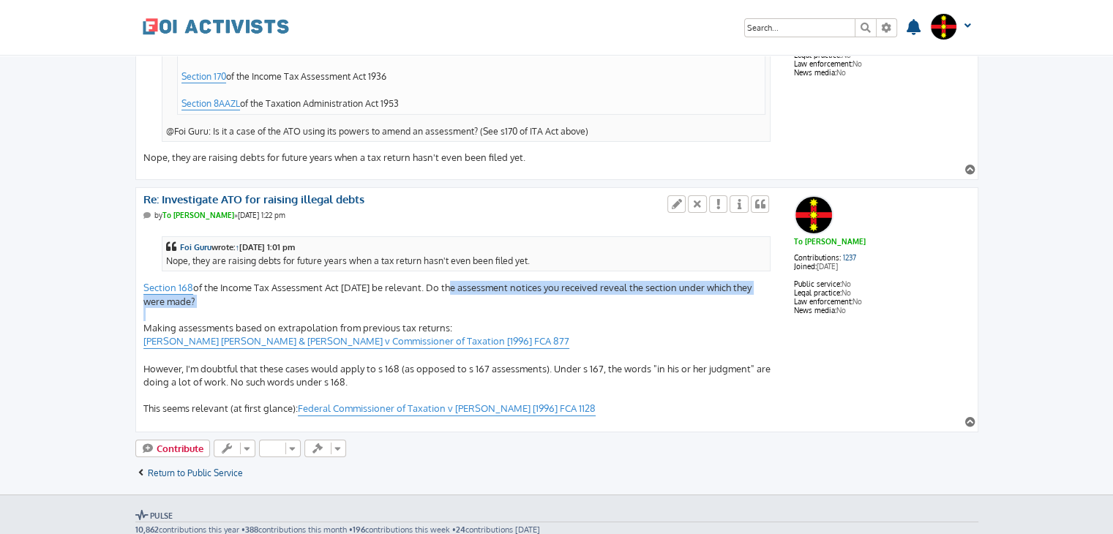
drag, startPoint x: 445, startPoint y: 256, endPoint x: 421, endPoint y: 279, distance: 33.6
click at [421, 279] on div "Foi Guru wrote: ↑ Fri Oct 10, 2025 1:01 pm Nope, they are raising debts for fut…" at bounding box center [457, 321] width 628 height 189
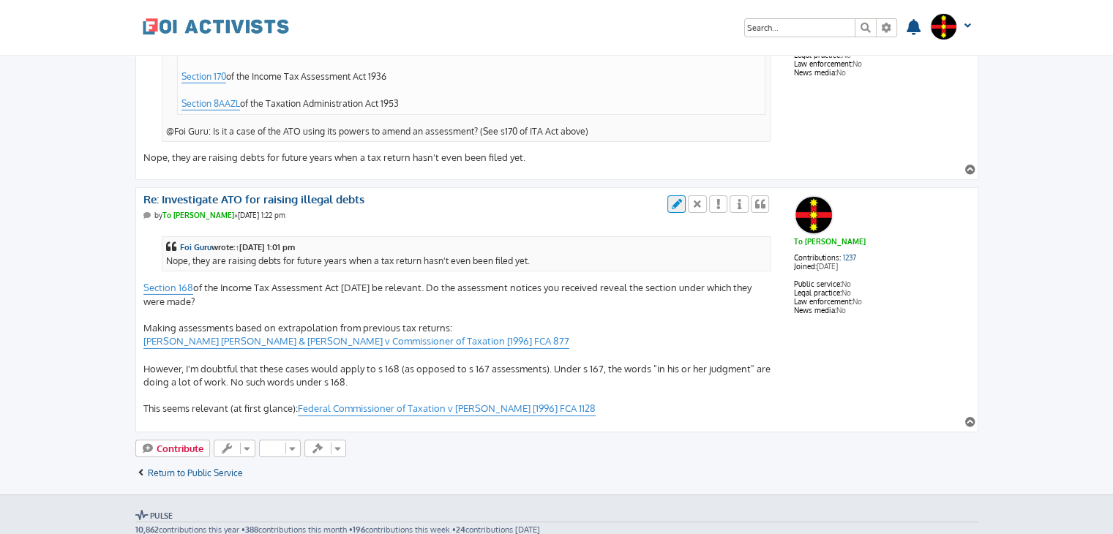
click at [679, 199] on icon at bounding box center [676, 204] width 13 height 10
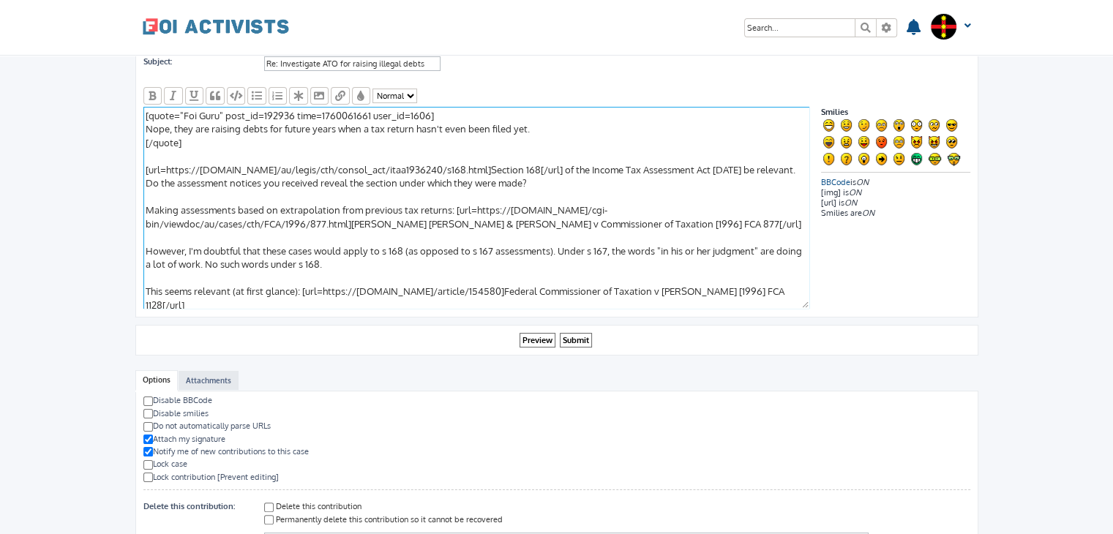
scroll to position [200, 0]
click at [282, 246] on textarea "[quote="Foi Guru" post_id=192936 time=1760061661 user_id=1606] Nope, they are r…" at bounding box center [476, 206] width 666 height 202
click at [485, 258] on textarea "[quote="Foi Guru" post_id=192936 time=1760061661 user_id=1606] Nope, they are r…" at bounding box center [476, 206] width 666 height 202
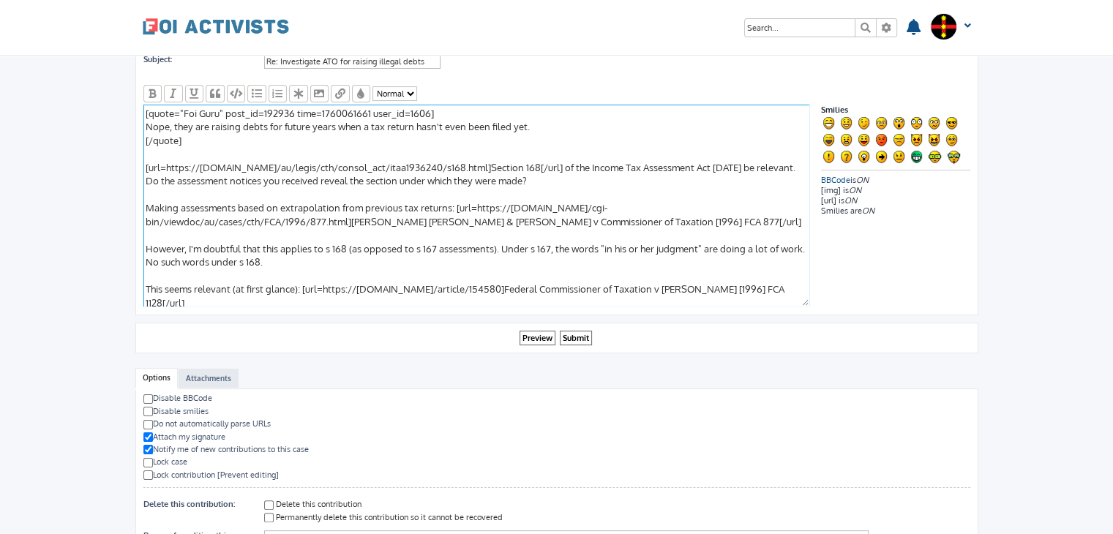
click at [435, 241] on textarea "[quote="Foi Guru" post_id=192936 time=1760061661 user_id=1606] Nope, they are r…" at bounding box center [476, 206] width 666 height 202
click at [497, 241] on textarea "[quote="Foi Guru" post_id=192936 time=1760061661 user_id=1606] Nope, they are r…" at bounding box center [476, 206] width 666 height 202
click at [544, 261] on textarea "[quote="Foi Guru" post_id=192936 time=1760061661 user_id=1606] Nope, they are r…" at bounding box center [476, 206] width 666 height 202
type textarea "[quote="Foi Guru" post_id=192936 time=1760061661 user_id=1606] Nope, they are r…"
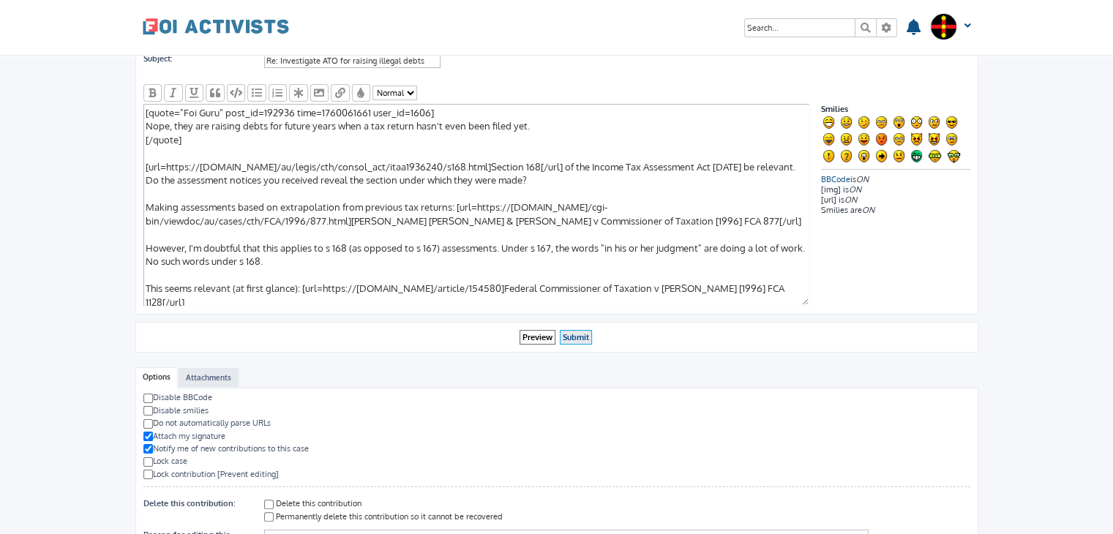
click at [573, 332] on input "Submit" at bounding box center [576, 337] width 32 height 15
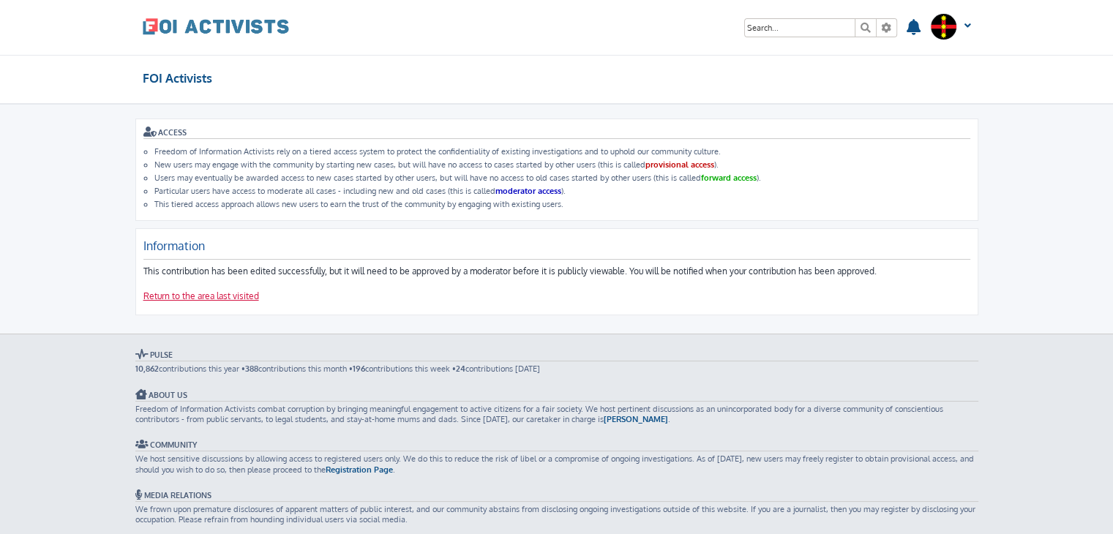
click at [200, 295] on link "Return to the area last visited" at bounding box center [201, 296] width 116 height 12
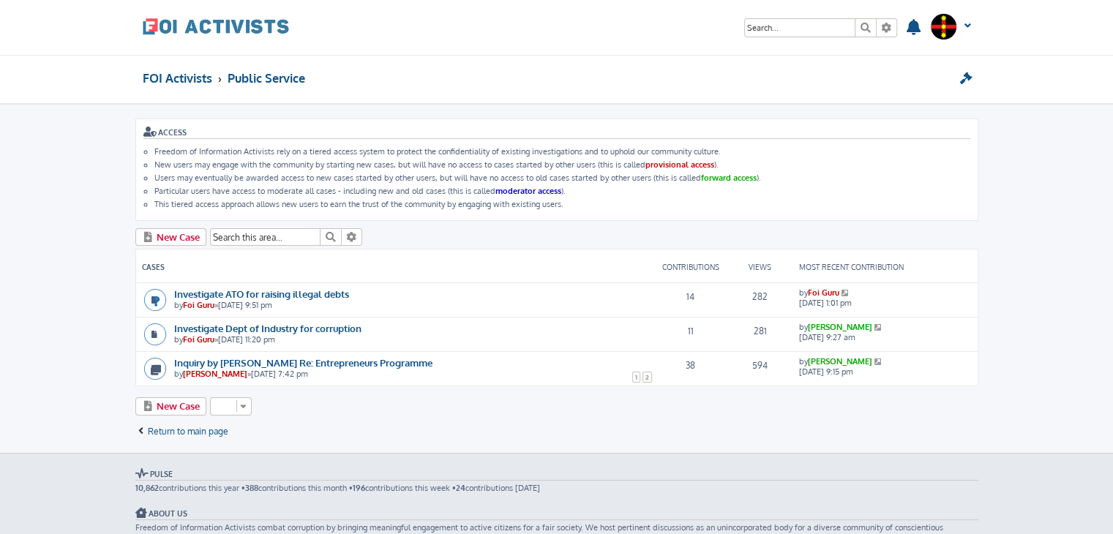
click at [843, 289] on icon at bounding box center [846, 292] width 10 height 7
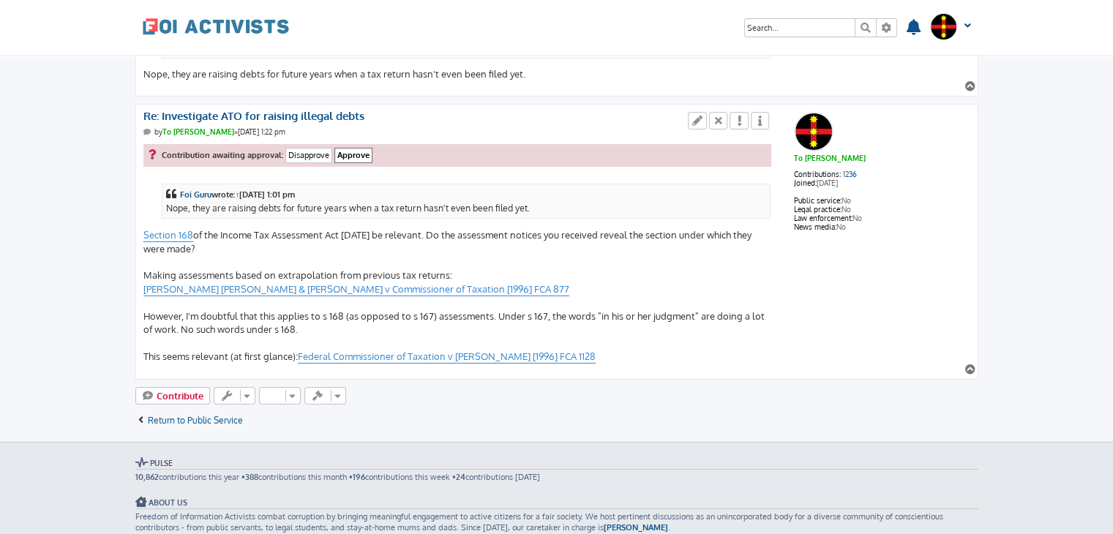
scroll to position [4971, 0]
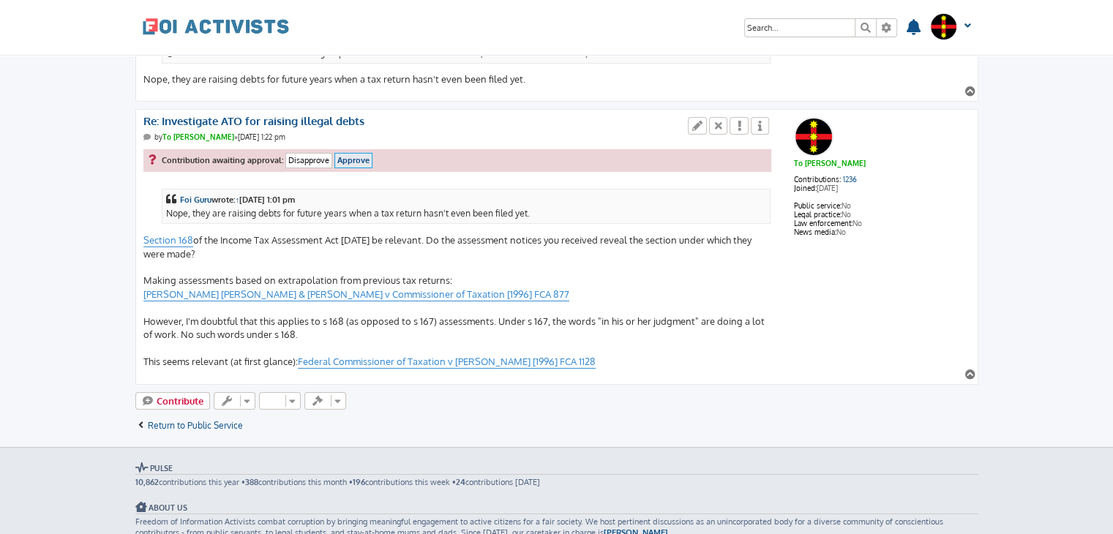
click at [360, 153] on input "Approve" at bounding box center [353, 160] width 38 height 15
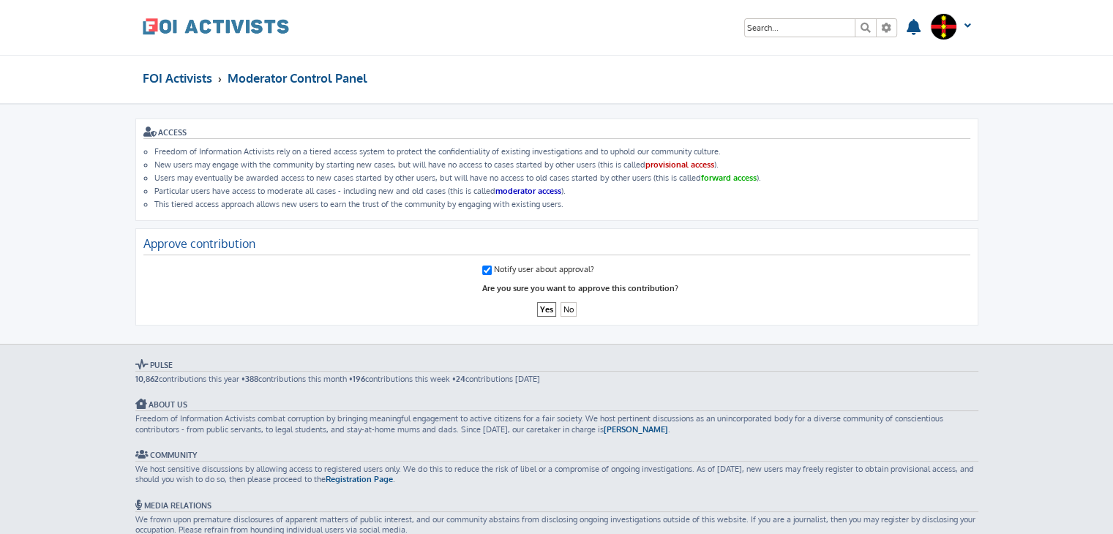
click at [484, 266] on input "Notify user about approval?" at bounding box center [487, 271] width 10 height 10
checkbox input "false"
click at [546, 311] on input "Yes" at bounding box center [546, 309] width 19 height 15
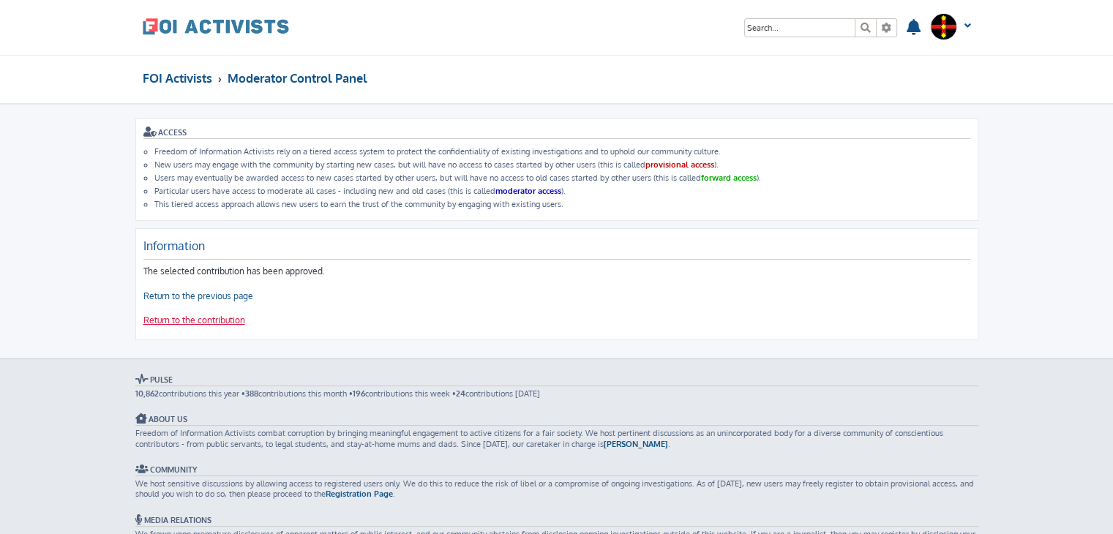
click at [222, 317] on link "Return to the contribution" at bounding box center [194, 321] width 102 height 12
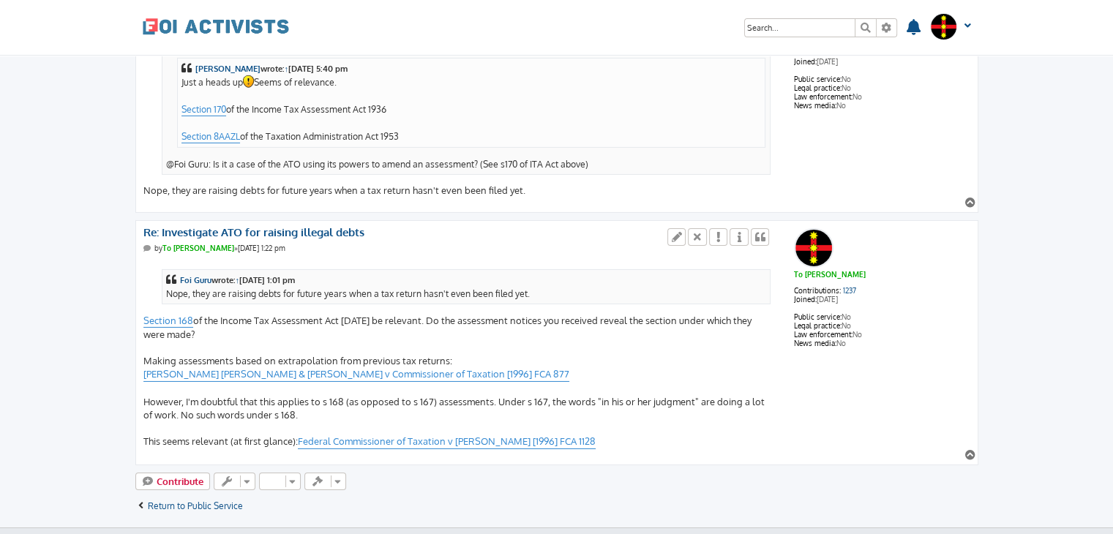
scroll to position [4878, 0]
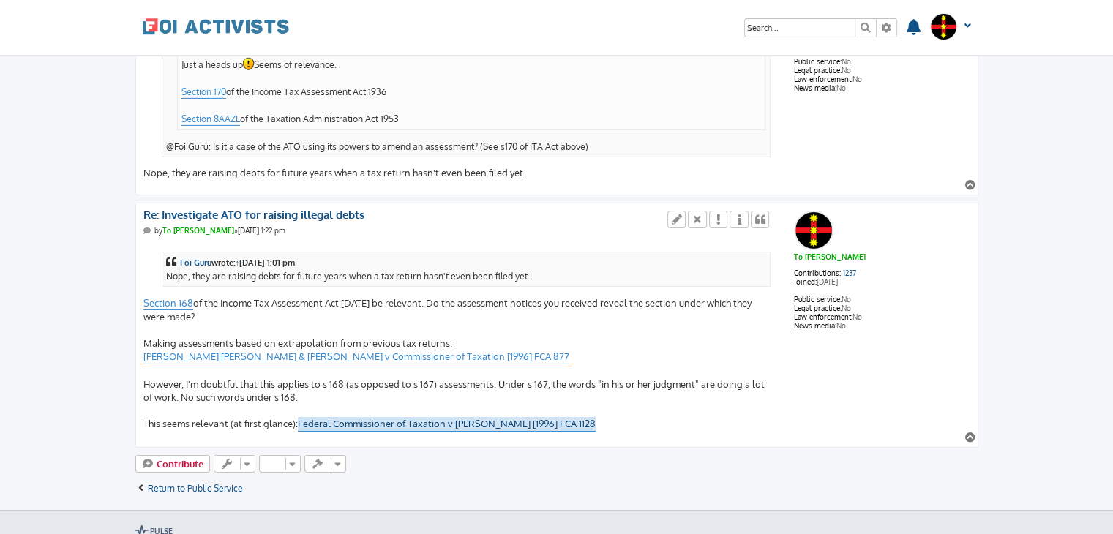
click at [428, 417] on link "Federal Commissioner of Taxation v [PERSON_NAME] [1996] FCA 1128" at bounding box center [447, 424] width 298 height 14
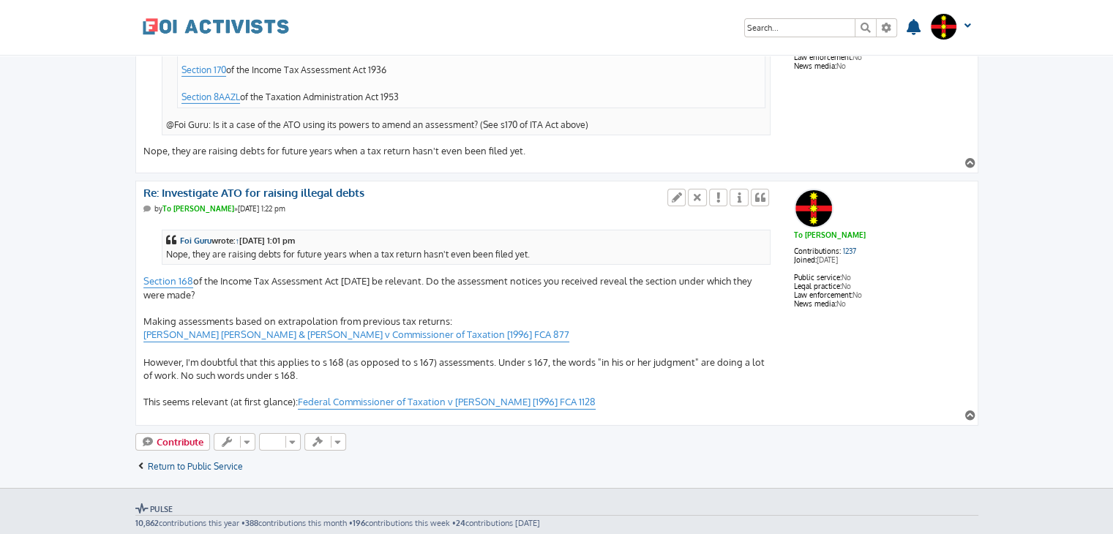
scroll to position [4900, 0]
click at [460, 249] on div "Foi Guru wrote: ↑ Fri Oct 10, 2025 1:01 pm Nope, they are raising debts for fut…" at bounding box center [457, 314] width 628 height 189
click at [442, 248] on div "Foi Guru wrote: ↑ Fri Oct 10, 2025 1:01 pm Nope, they are raising debts for fut…" at bounding box center [457, 313] width 628 height 189
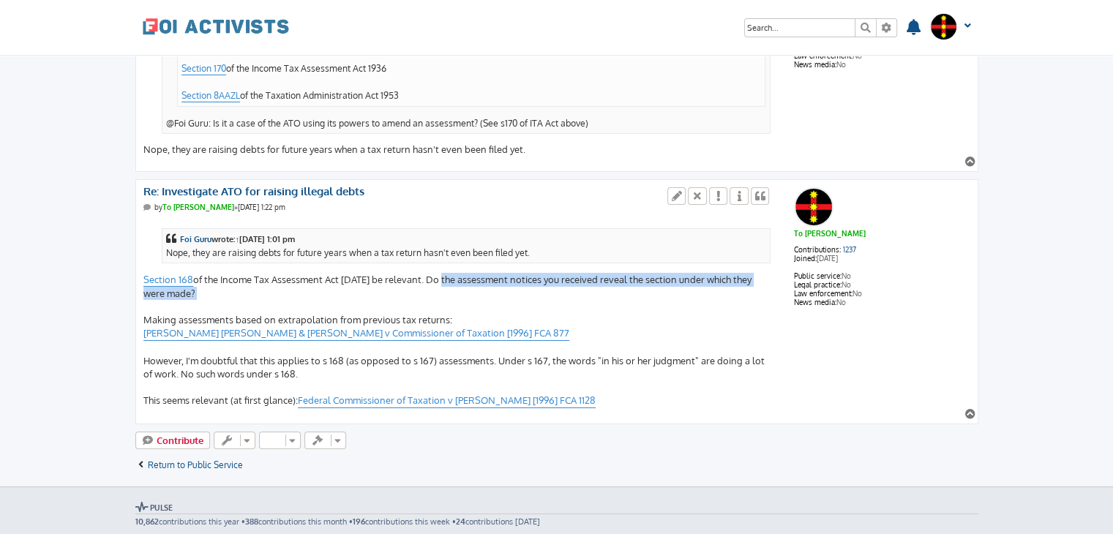
drag, startPoint x: 442, startPoint y: 248, endPoint x: 488, endPoint y: 258, distance: 47.2
click at [488, 258] on div "Foi Guru wrote: ↑ Fri Oct 10, 2025 1:01 pm Nope, they are raising debts for fut…" at bounding box center [457, 313] width 628 height 189
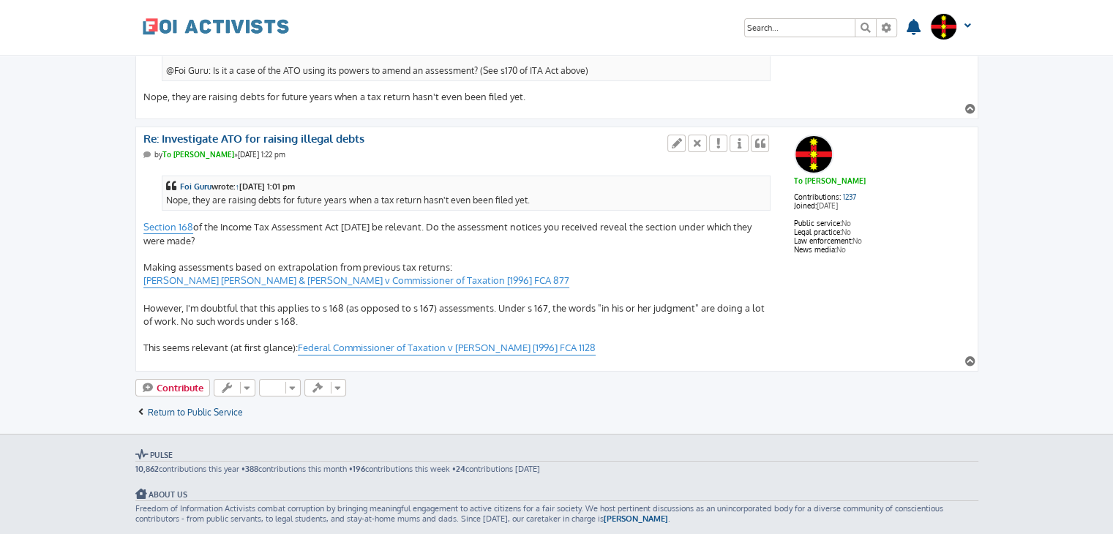
scroll to position [4938, 0]
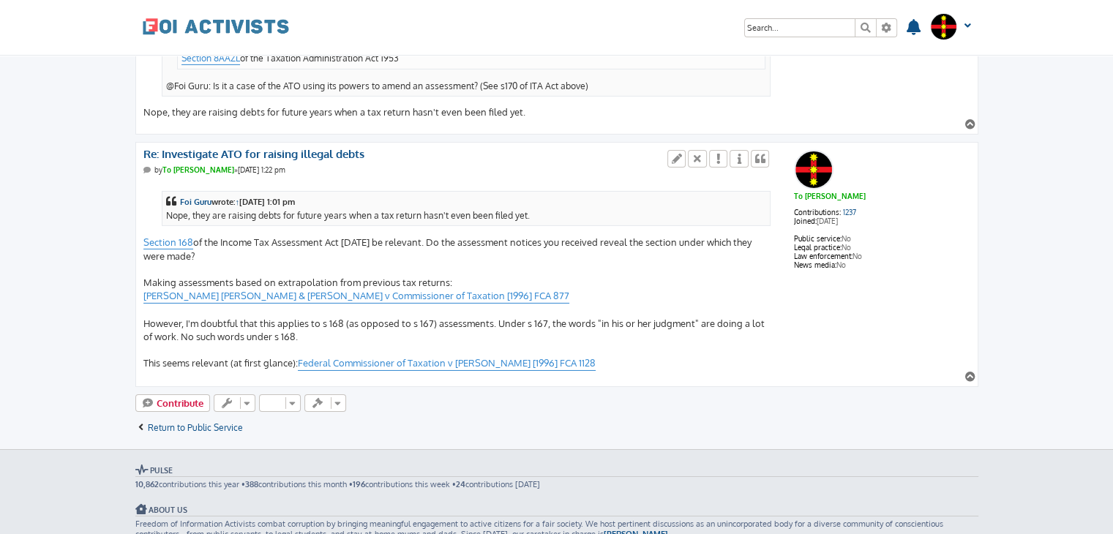
click at [585, 315] on div "Foi Guru wrote: ↑ Fri Oct 10, 2025 1:01 pm Nope, they are raising debts for fut…" at bounding box center [457, 276] width 628 height 189
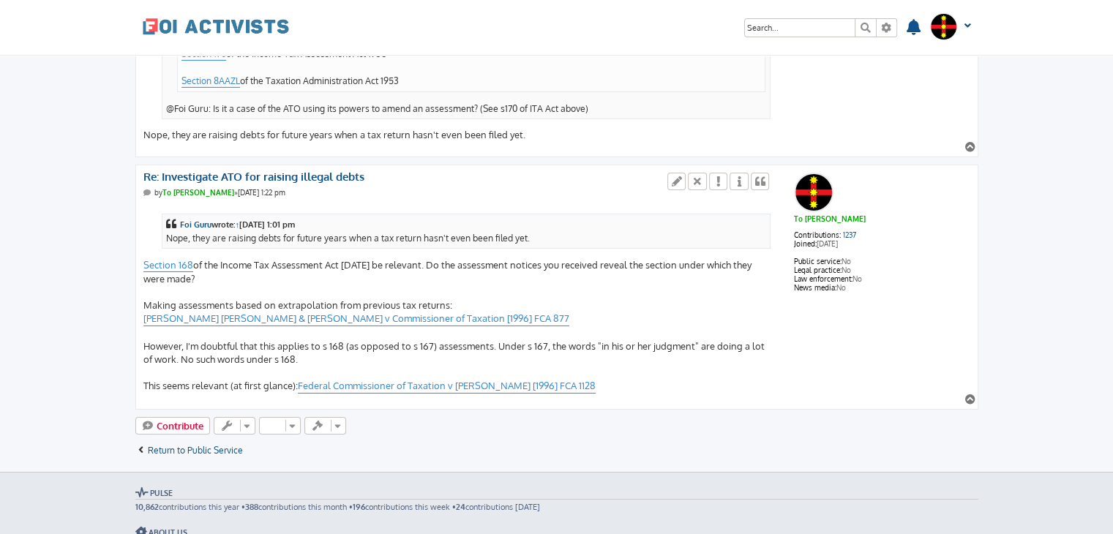
scroll to position [4907, 0]
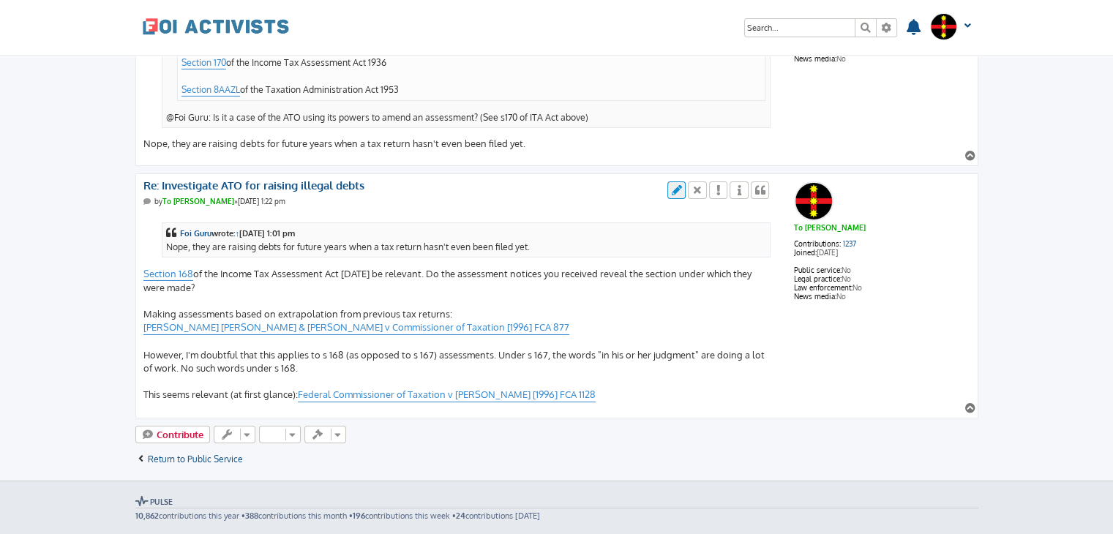
click at [682, 185] on icon at bounding box center [676, 190] width 13 height 10
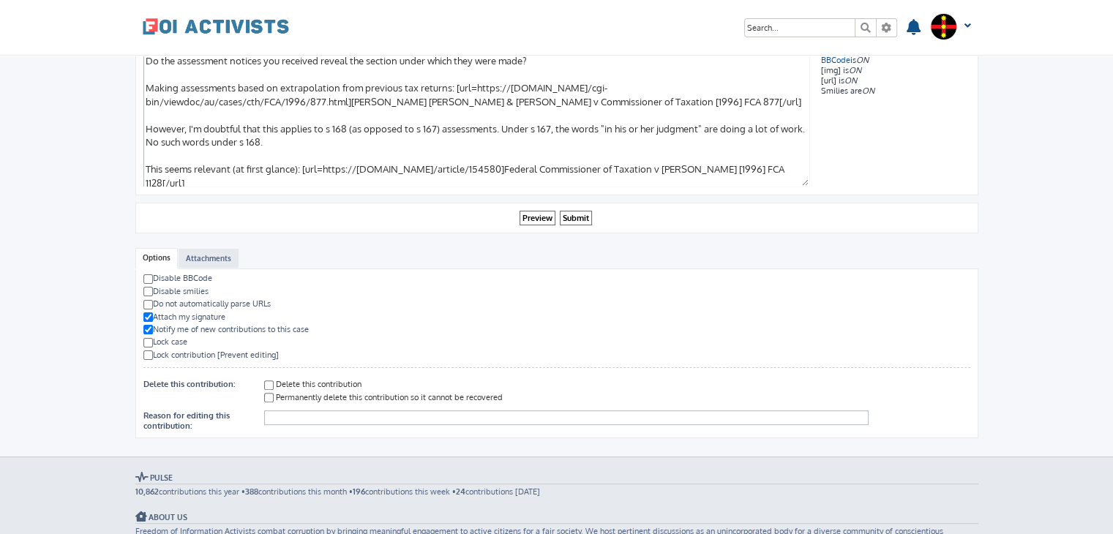
scroll to position [316, 0]
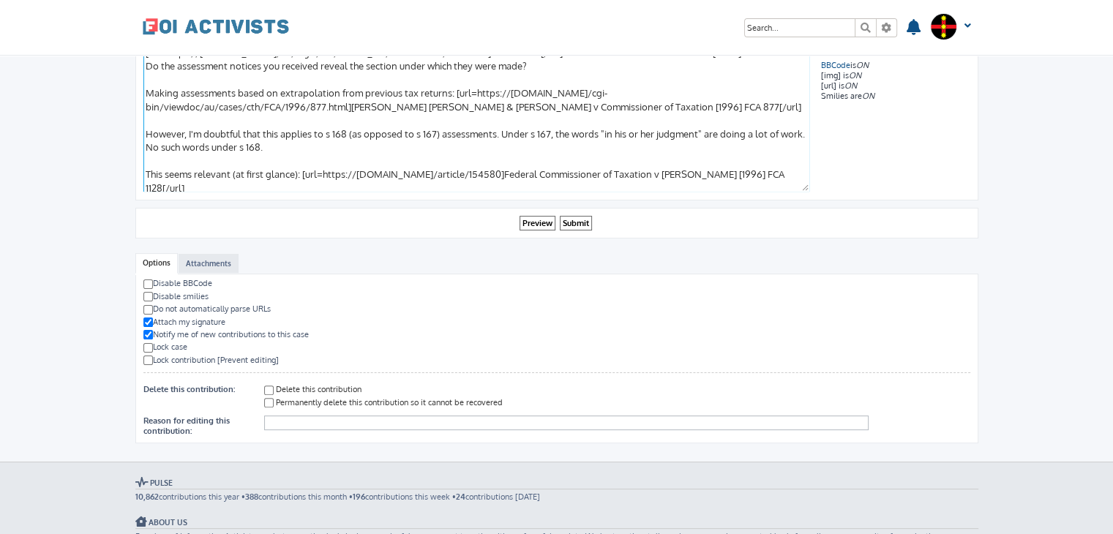
click at [175, 173] on textarea "[quote="Foi Guru" post_id=192936 time=1760061661 user_id=1606] Nope, they are r…" at bounding box center [476, 91] width 666 height 202
drag, startPoint x: 175, startPoint y: 173, endPoint x: 209, endPoint y: 170, distance: 34.5
click at [209, 170] on textarea "[quote="Foi Guru" post_id=192936 time=1760061661 user_id=1606] Nope, they are r…" at bounding box center [476, 91] width 666 height 202
click at [176, 170] on textarea "[quote="Foi Guru" post_id=192936 time=1760061661 user_id=1606] Nope, they are r…" at bounding box center [476, 91] width 666 height 202
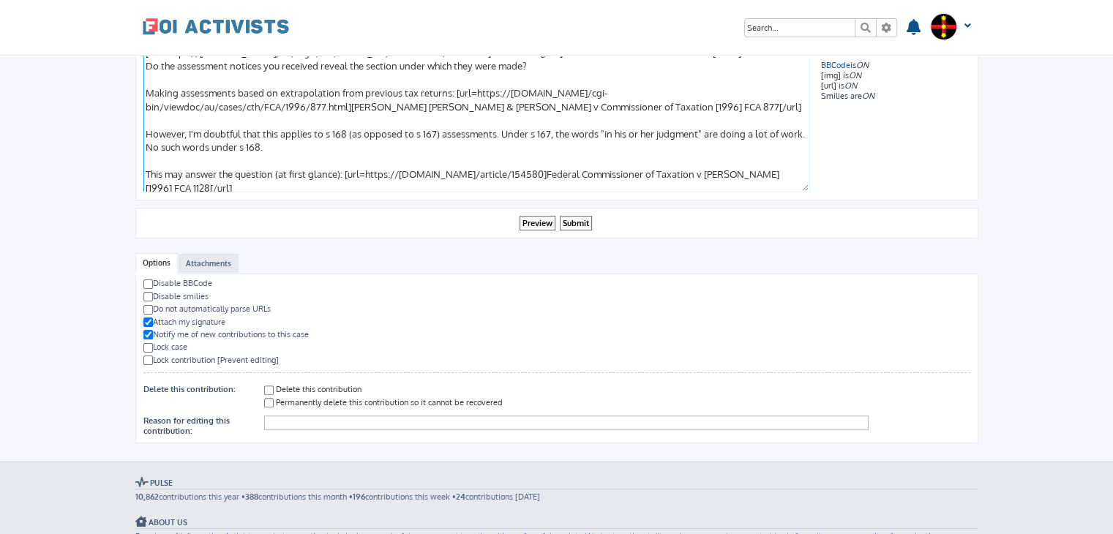
click at [178, 176] on textarea "[quote="Foi Guru" post_id=192936 time=1760061661 user_id=1606] Nope, they are r…" at bounding box center [476, 91] width 666 height 202
drag, startPoint x: 178, startPoint y: 176, endPoint x: 257, endPoint y: 166, distance: 78.8
click at [257, 166] on textarea "[quote="Foi Guru" post_id=192936 time=1760061661 user_id=1606] Nope, they are r…" at bounding box center [476, 91] width 666 height 202
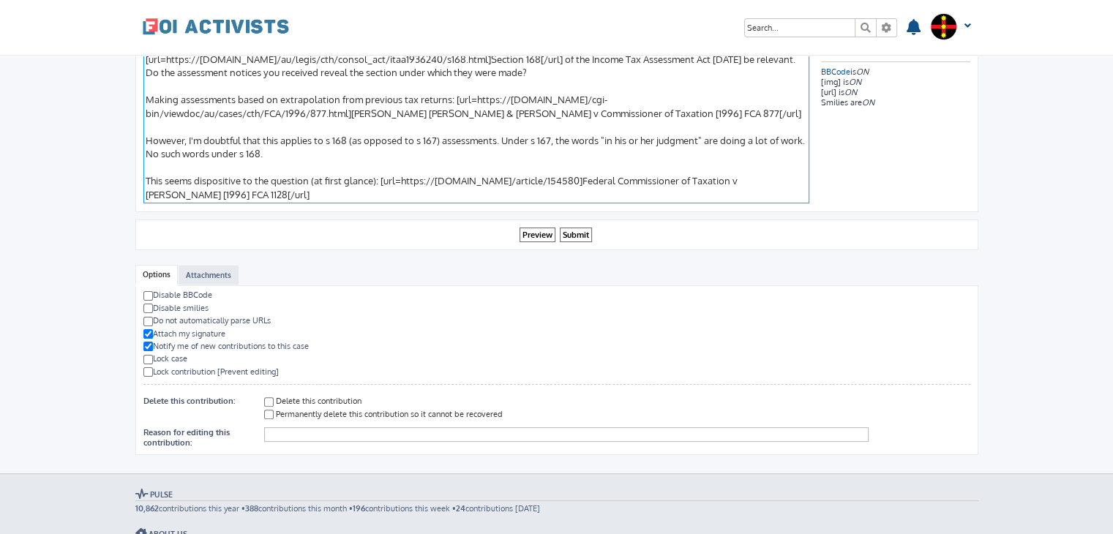
scroll to position [310, 0]
click at [343, 185] on textarea "[quote="Foi Guru" post_id=192936 time=1760061661 user_id=1606] Nope, they are r…" at bounding box center [476, 99] width 666 height 207
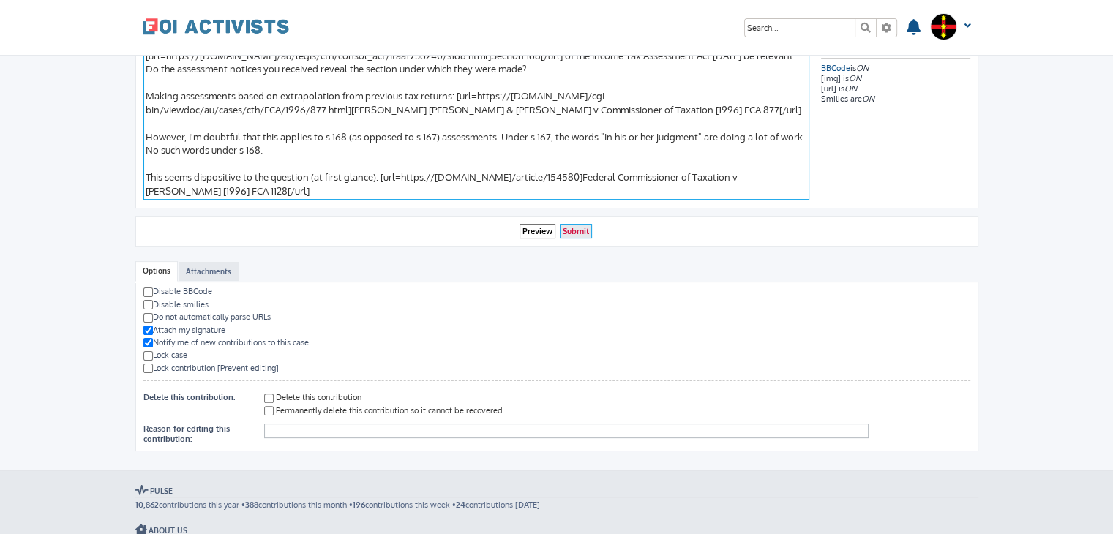
type textarea "[quote="Foi Guru" post_id=192936 time=1760061661 user_id=1606] Nope, they are r…"
click at [571, 225] on input "Submit" at bounding box center [576, 231] width 32 height 15
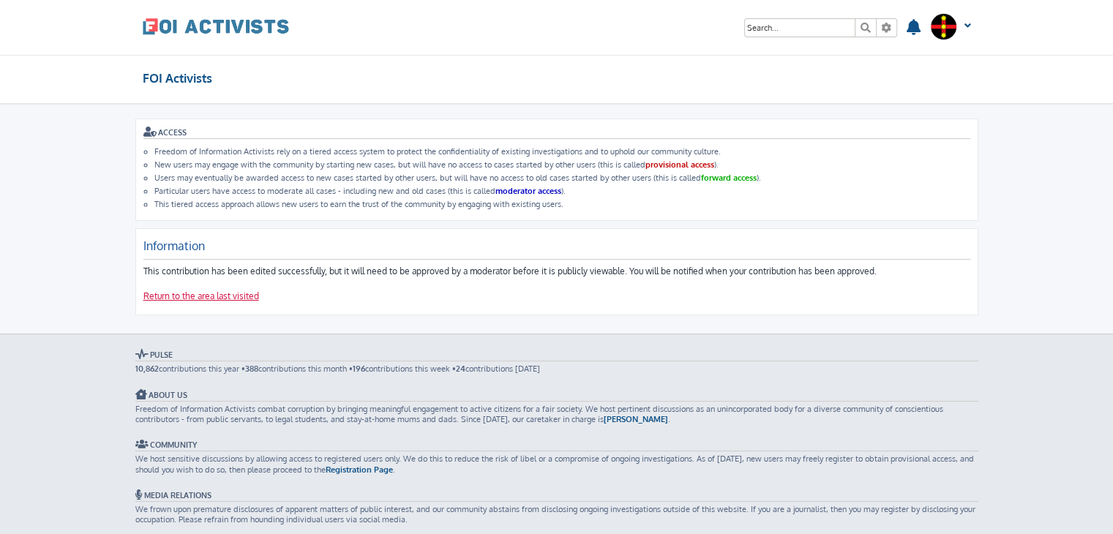
click at [217, 294] on link "Return to the area last visited" at bounding box center [201, 296] width 116 height 12
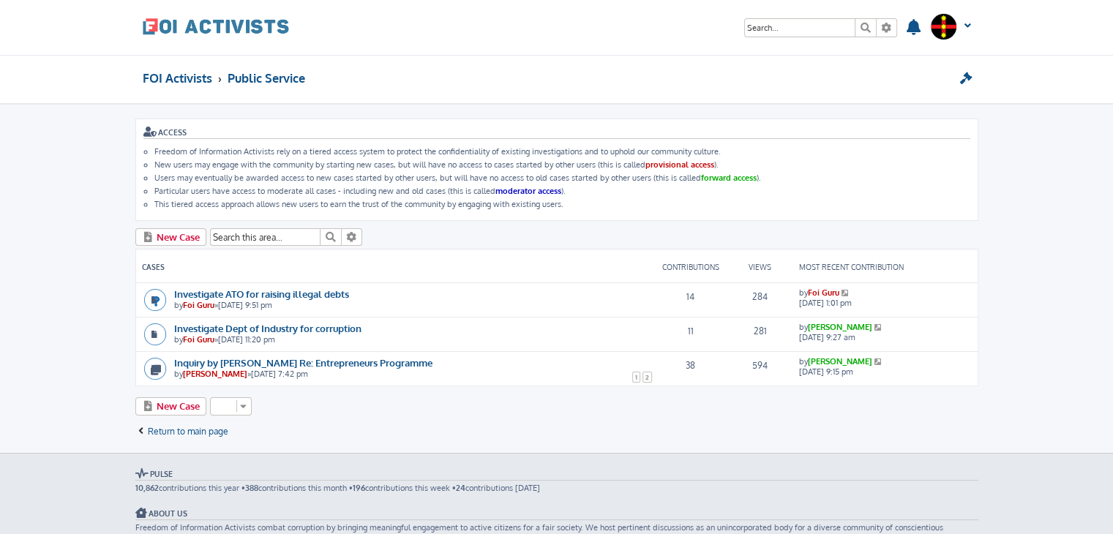
click at [846, 289] on icon at bounding box center [846, 292] width 10 height 7
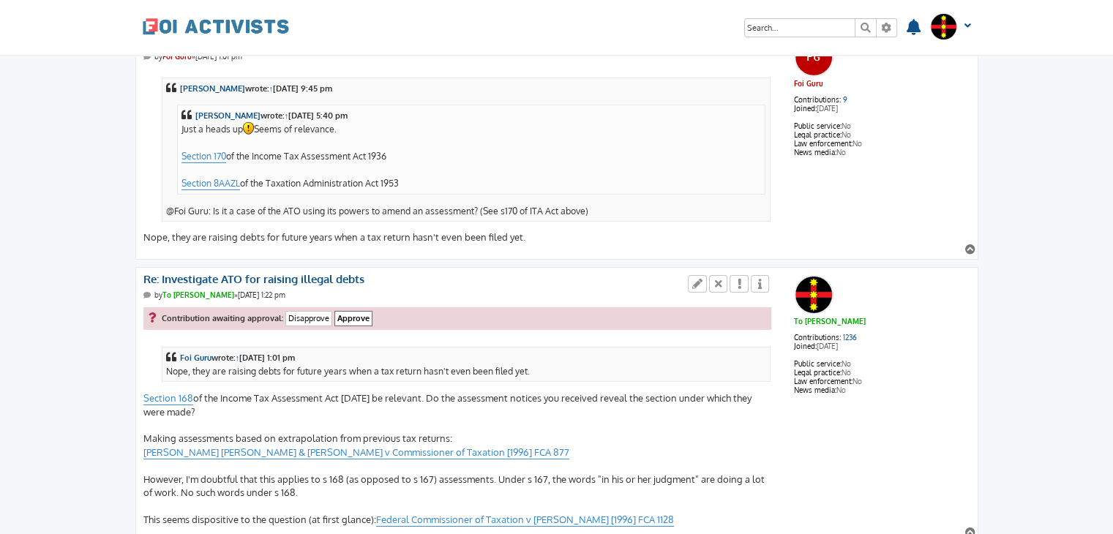
scroll to position [4881, 0]
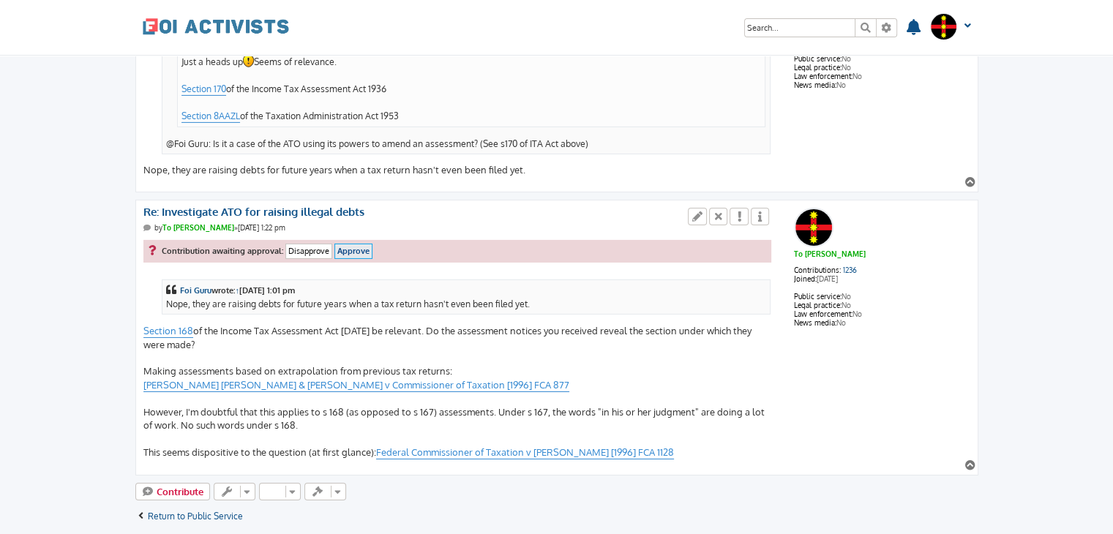
click at [353, 244] on input "Approve" at bounding box center [353, 251] width 38 height 15
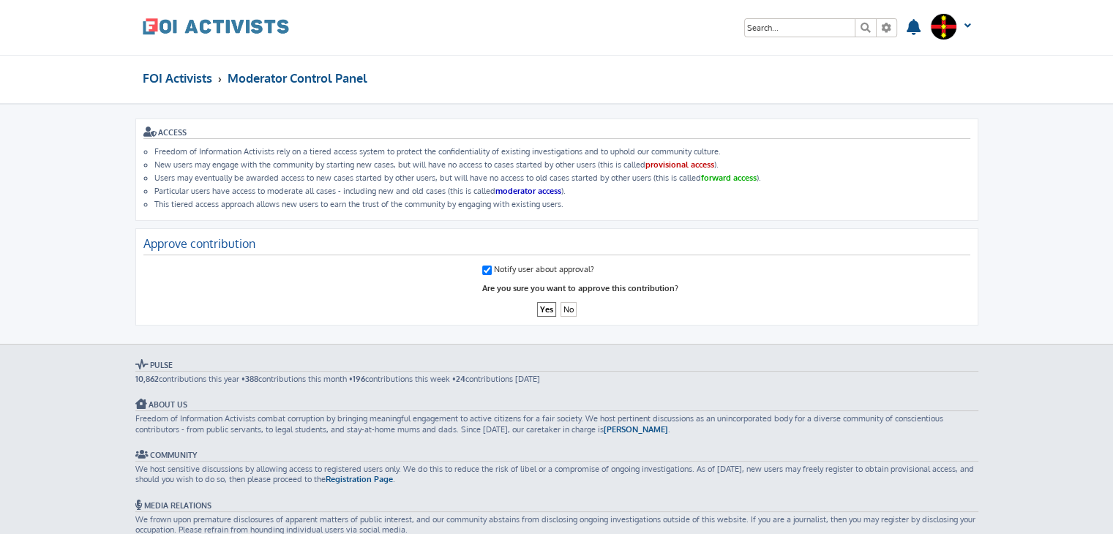
click at [484, 266] on input "Notify user about approval?" at bounding box center [487, 271] width 10 height 10
checkbox input "false"
click at [543, 304] on input "Yes" at bounding box center [546, 309] width 19 height 15
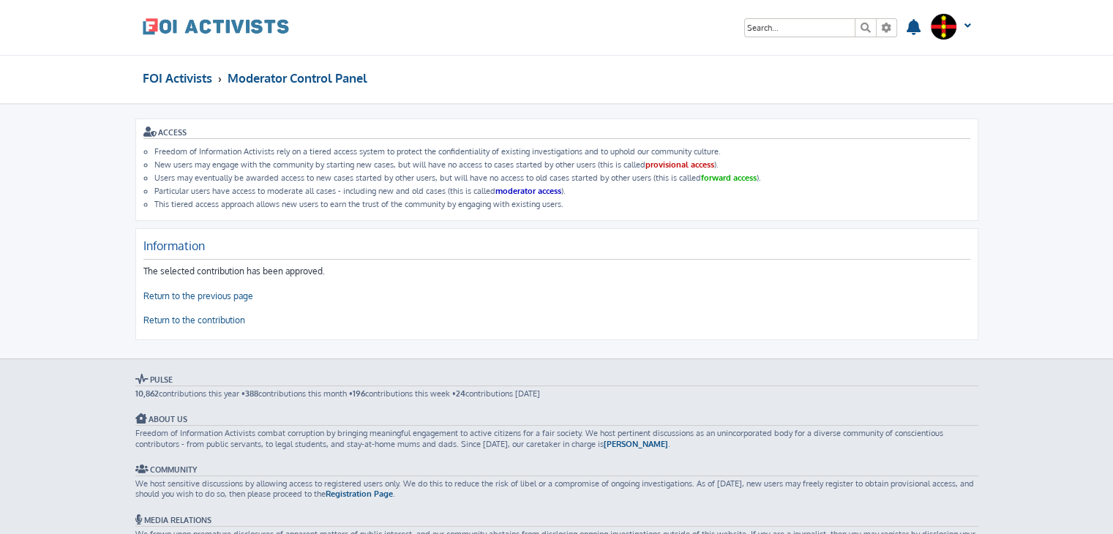
scroll to position [12, 0]
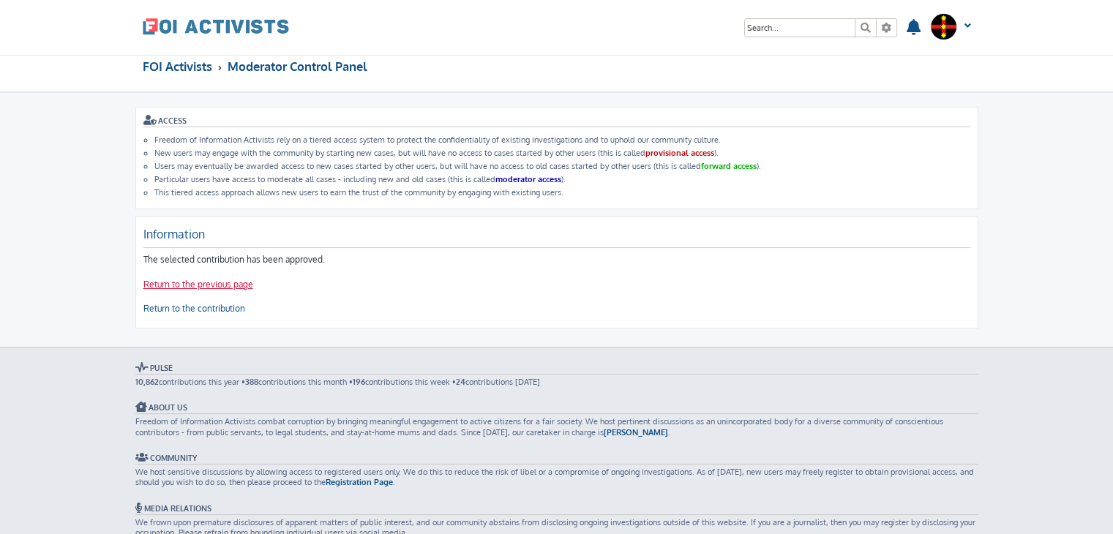
click at [208, 285] on link "Return to the previous page" at bounding box center [198, 285] width 110 height 12
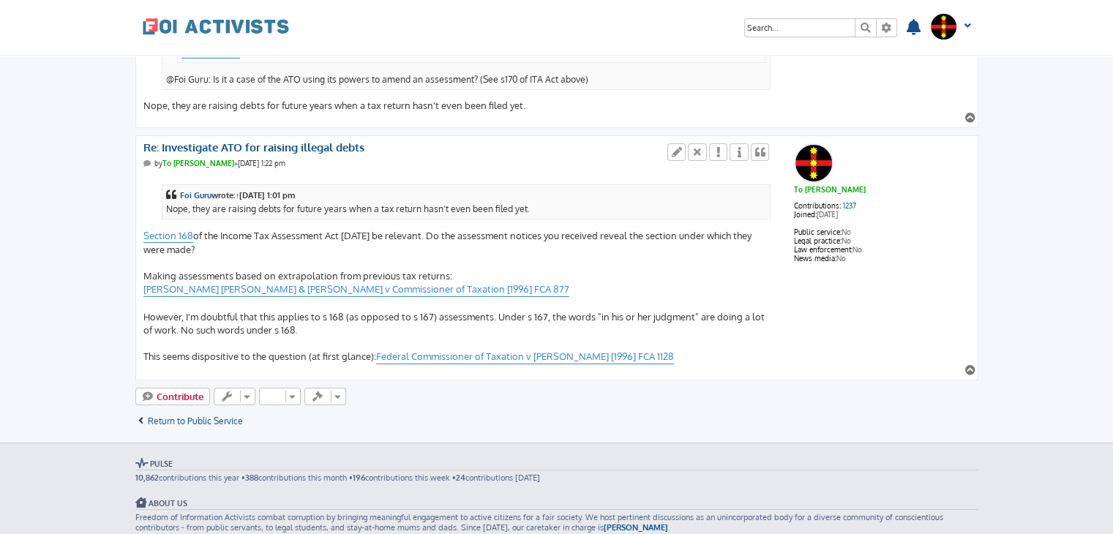
scroll to position [4906, 0]
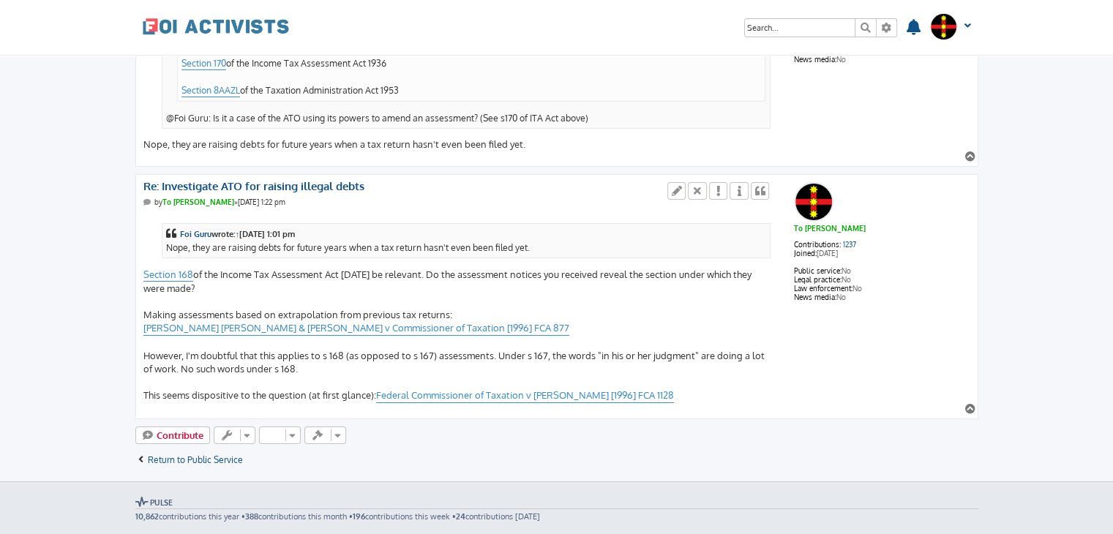
click at [387, 308] on div "Foi Guru wrote: ↑ [DATE] 1:01 pm Nope, they are raising debts for future years …" at bounding box center [457, 308] width 628 height 189
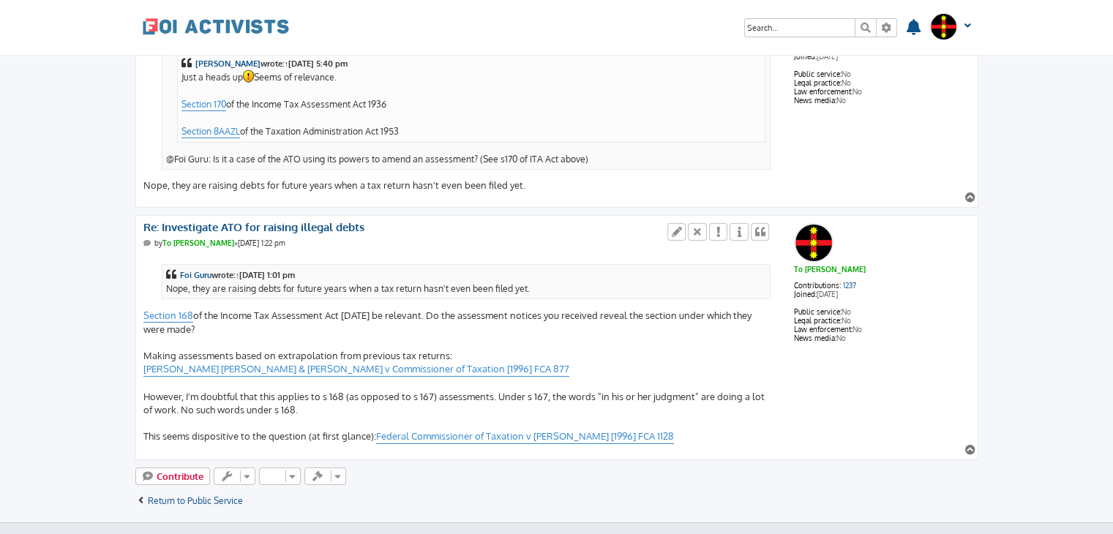
scroll to position [4866, 0]
click at [789, 396] on div "To [PERSON_NAME] Contributions: 1237 Joined: [DATE] Public service: No Legal pr…" at bounding box center [556, 337] width 827 height 236
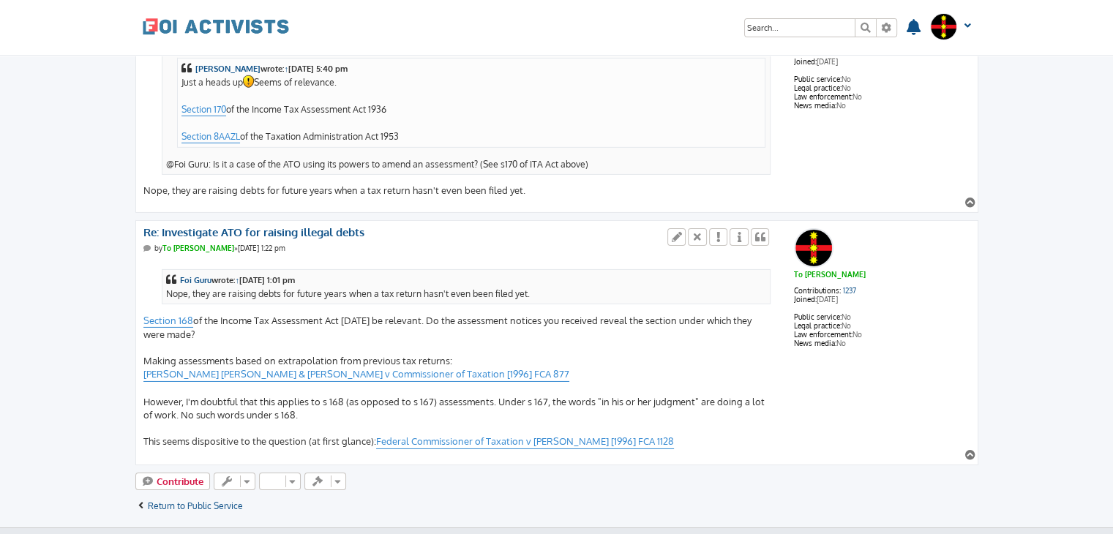
scroll to position [4860, 0]
click at [269, 396] on div "Foi Guru wrote: ↑ [DATE] 1:01 pm Nope, they are raising debts for future years …" at bounding box center [457, 354] width 628 height 189
drag, startPoint x: 269, startPoint y: 396, endPoint x: 208, endPoint y: 398, distance: 61.5
click at [208, 398] on div "Foi Guru wrote: ↑ [DATE] 1:01 pm Nope, they are raising debts for future years …" at bounding box center [457, 354] width 628 height 189
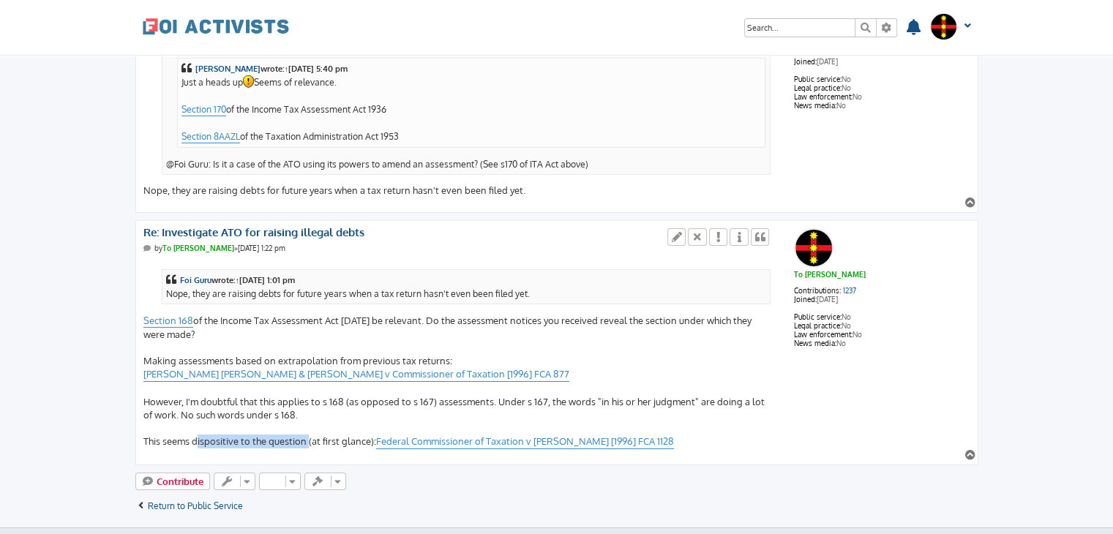
copy div "dispositive to the question"
click at [788, 391] on div "To [PERSON_NAME] Contributions: 1237 Joined: [DATE] Public service: No Legal pr…" at bounding box center [556, 343] width 827 height 236
